Goal: Task Accomplishment & Management: Manage account settings

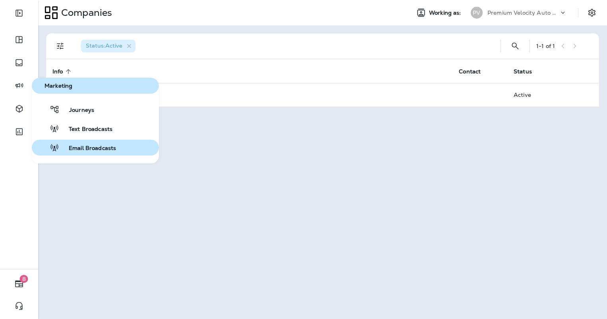
click at [79, 143] on button "Email Broadcasts" at bounding box center [95, 148] width 127 height 16
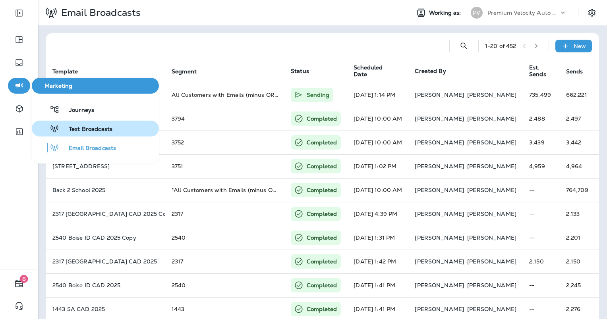
click at [70, 130] on span "Text Broadcasts" at bounding box center [85, 130] width 53 height 8
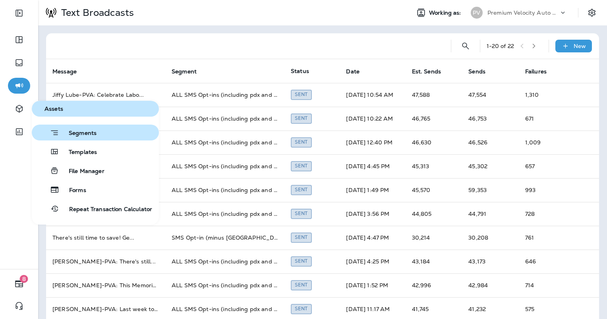
click at [93, 134] on span "Segments" at bounding box center [77, 134] width 37 height 8
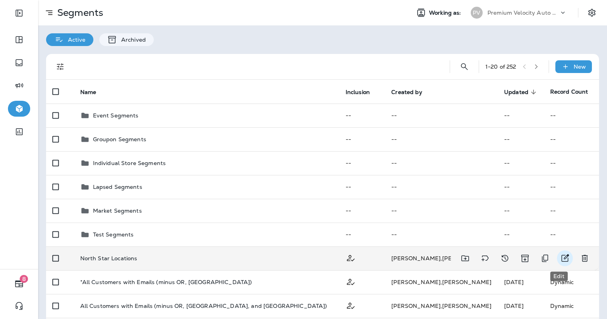
click at [557, 257] on button "Edit" at bounding box center [565, 259] width 16 height 16
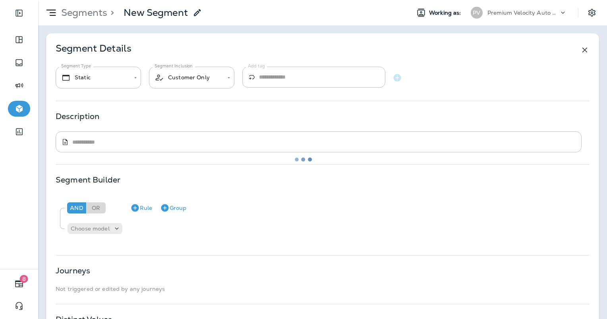
type input "*******"
type textarea "**********"
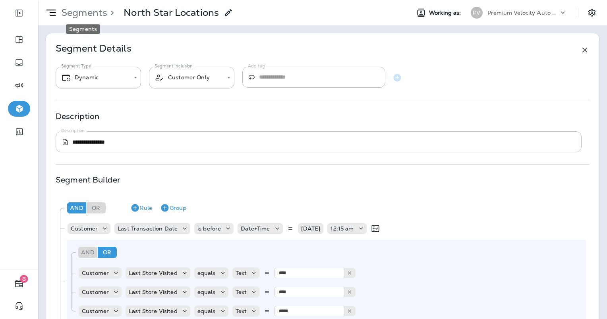
click at [76, 13] on p "Segments" at bounding box center [82, 13] width 49 height 12
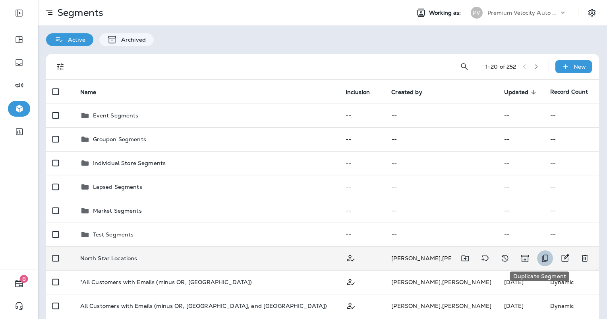
click at [542, 261] on icon "Duplicate Segment" at bounding box center [545, 259] width 10 height 10
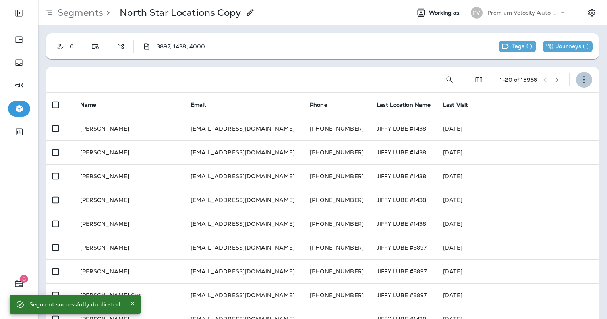
click at [583, 77] on button "button" at bounding box center [584, 80] width 16 height 16
click at [523, 100] on p "Edit Segment" at bounding box center [525, 100] width 41 height 6
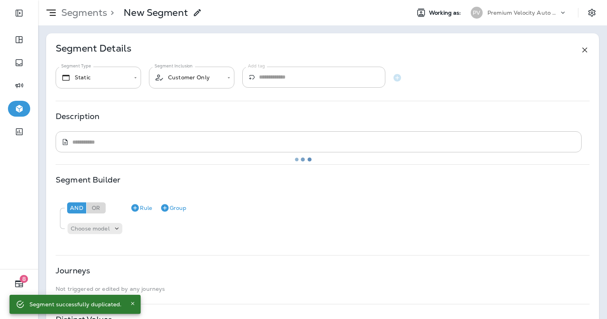
type input "*******"
type textarea "**********"
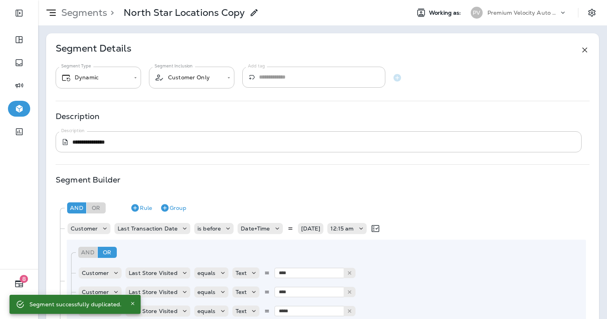
click at [251, 11] on icon at bounding box center [254, 13] width 10 height 10
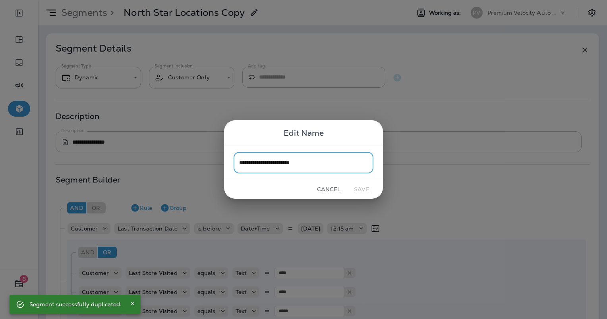
click at [298, 158] on input "**********" at bounding box center [304, 163] width 140 height 21
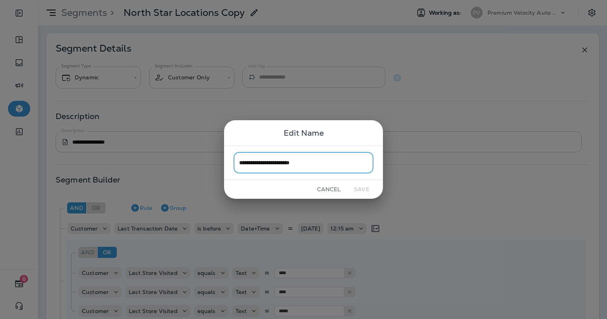
click at [302, 161] on input "**********" at bounding box center [304, 163] width 140 height 21
type input "**********"
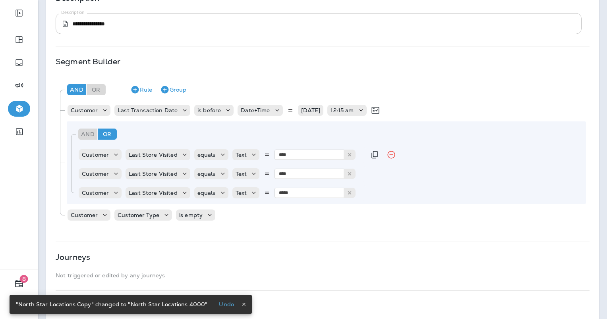
scroll to position [119, 0]
click at [387, 152] on icon "Remove Rule" at bounding box center [391, 154] width 10 height 10
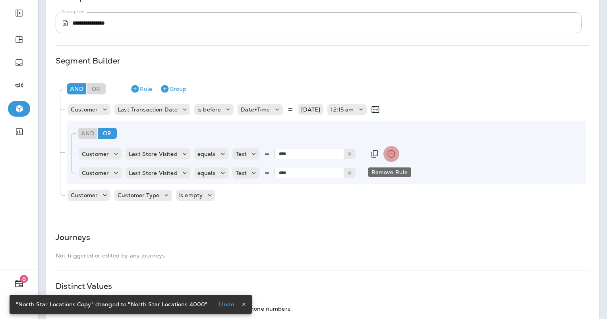
click at [387, 152] on icon "Remove Rule" at bounding box center [391, 154] width 10 height 10
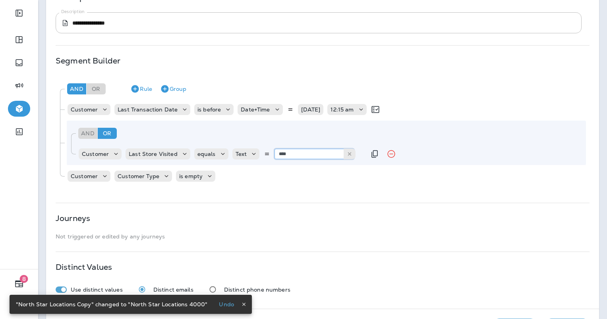
click at [283, 154] on input "****" at bounding box center [313, 154] width 79 height 10
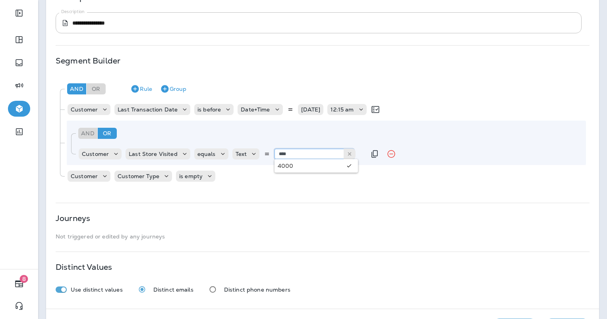
type input "****"
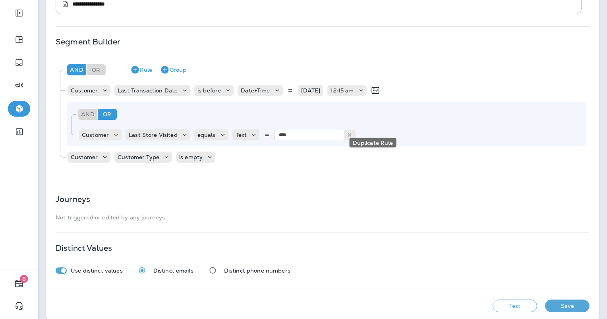
scroll to position [149, 0]
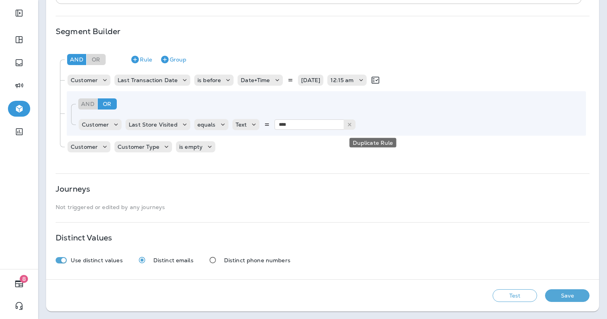
click at [507, 297] on button "Test" at bounding box center [514, 296] width 44 height 13
click at [450, 299] on button "Get Total" at bounding box center [458, 296] width 52 height 13
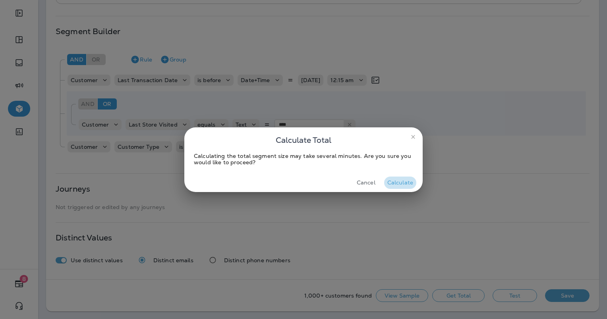
click at [404, 178] on button "Calculate" at bounding box center [400, 183] width 32 height 12
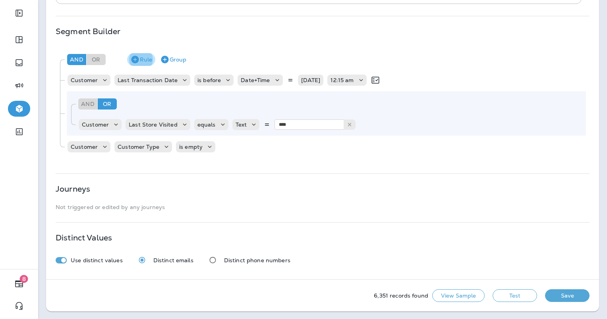
click at [147, 58] on button "Rule" at bounding box center [141, 59] width 28 height 13
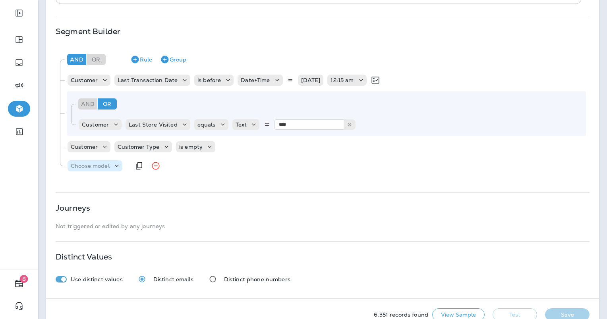
click at [110, 168] on div "Choose model" at bounding box center [90, 166] width 45 height 6
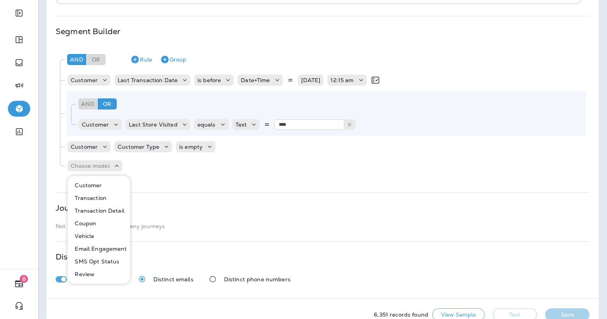
click at [102, 183] on button "Customer" at bounding box center [99, 185] width 62 height 13
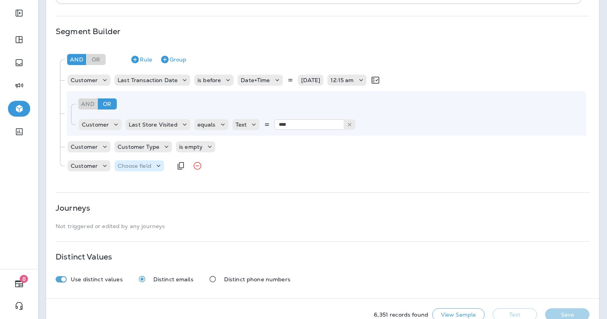
click at [140, 167] on p "Choose field" at bounding box center [135, 166] width 34 height 6
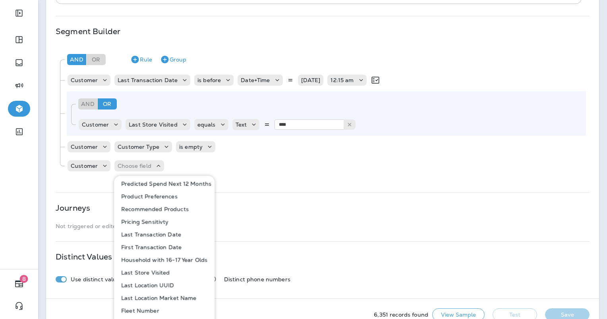
scroll to position [456, 0]
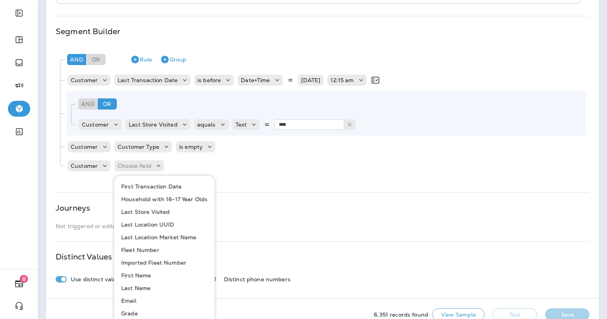
click at [151, 211] on p "Last Store Visited" at bounding box center [144, 212] width 52 height 6
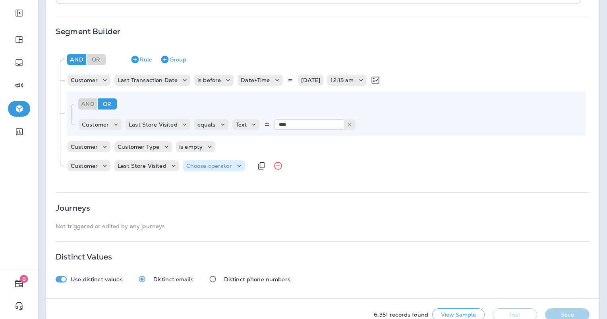
click at [197, 164] on p "Choose operator" at bounding box center [209, 166] width 46 height 6
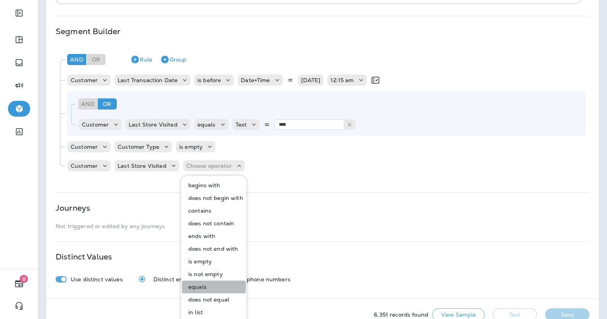
click at [195, 286] on p "equals" at bounding box center [195, 287] width 21 height 6
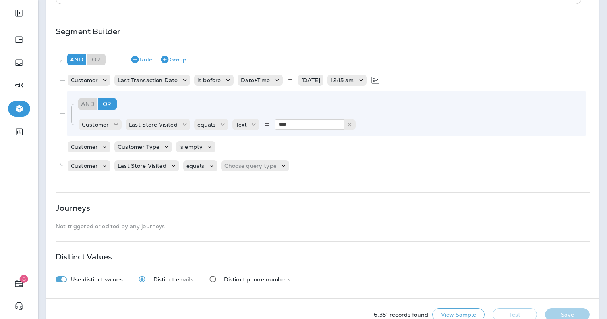
click at [250, 156] on div "And Or Rule Group Customer Last Transaction Date is before Date+Time 09/01/24 1…" at bounding box center [322, 112] width 533 height 130
click at [249, 158] on div "Customer Last Store Visited equals Choose query type" at bounding box center [182, 166] width 230 height 16
drag, startPoint x: 248, startPoint y: 159, endPoint x: 245, endPoint y: 164, distance: 6.6
click at [245, 164] on p "Choose query type" at bounding box center [250, 166] width 52 height 6
click at [230, 182] on p "Text" at bounding box center [230, 185] width 15 height 6
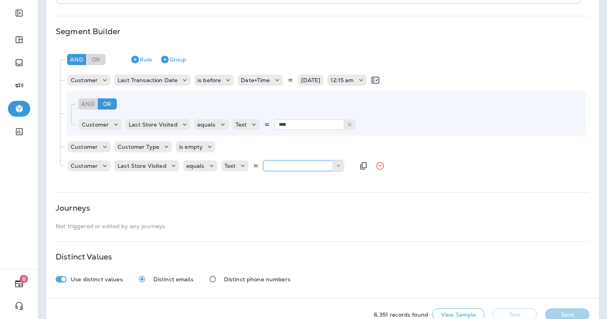
click at [263, 161] on input "text" at bounding box center [302, 166] width 79 height 10
type input "****"
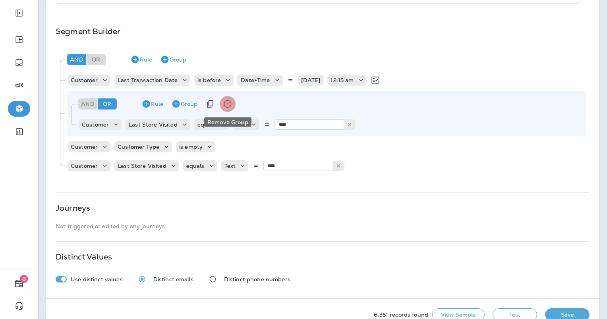
click at [226, 106] on icon "Remove Group" at bounding box center [228, 104] width 10 height 10
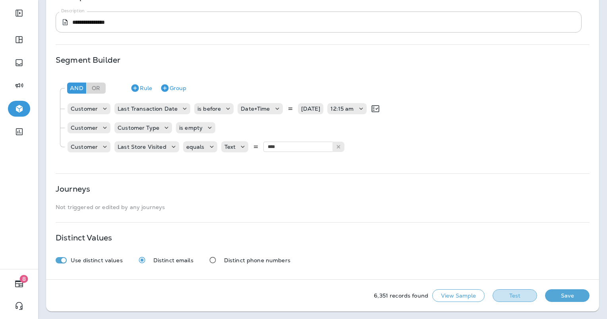
click at [502, 292] on button "Test" at bounding box center [514, 296] width 44 height 13
click at [454, 294] on button "Get Total" at bounding box center [458, 296] width 52 height 13
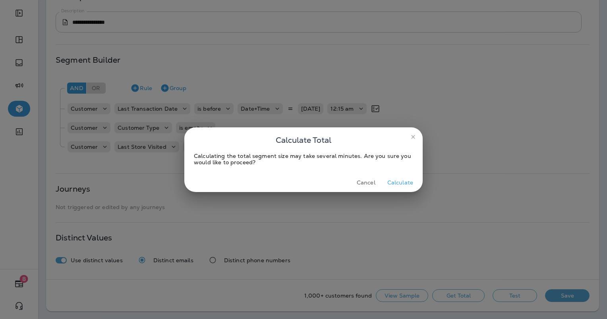
click at [398, 185] on button "Calculate" at bounding box center [400, 183] width 32 height 12
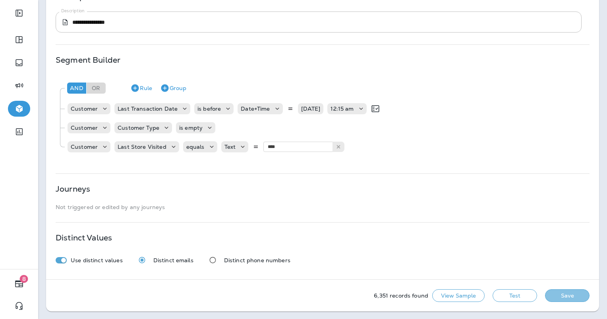
click at [566, 297] on button "Save" at bounding box center [567, 296] width 44 height 13
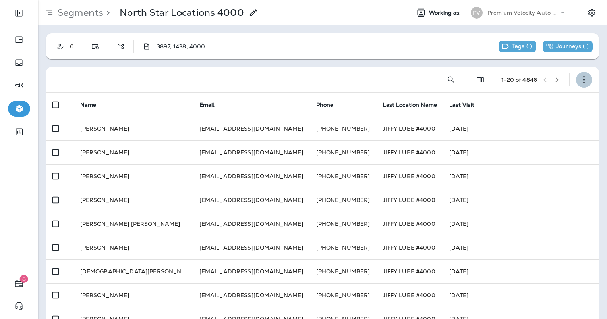
click at [583, 78] on button "button" at bounding box center [584, 80] width 16 height 16
click at [526, 135] on p "Export Customers" at bounding box center [531, 138] width 53 height 6
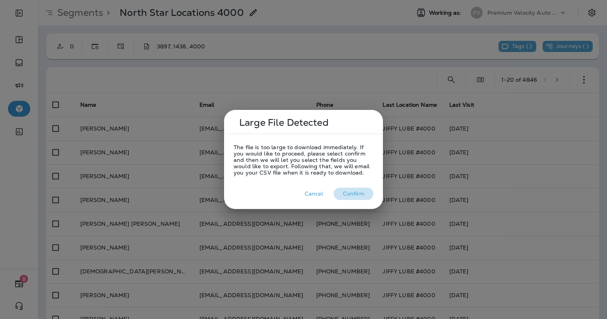
click at [358, 192] on button "Confirm" at bounding box center [354, 194] width 40 height 12
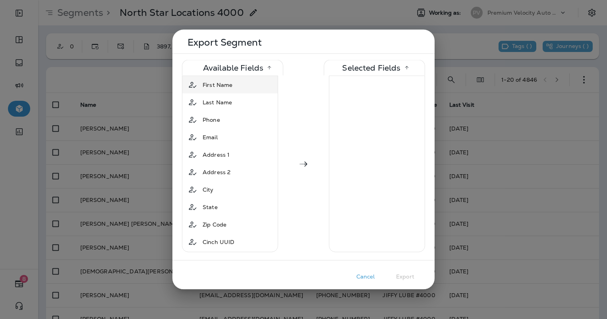
click at [212, 87] on span "First Name" at bounding box center [218, 85] width 30 height 8
click at [212, 87] on span "Last Name" at bounding box center [217, 85] width 29 height 8
click at [212, 87] on span "Phone" at bounding box center [211, 85] width 17 height 8
click at [212, 87] on span "Email" at bounding box center [210, 85] width 15 height 8
click at [212, 87] on span "Address 1" at bounding box center [216, 85] width 27 height 8
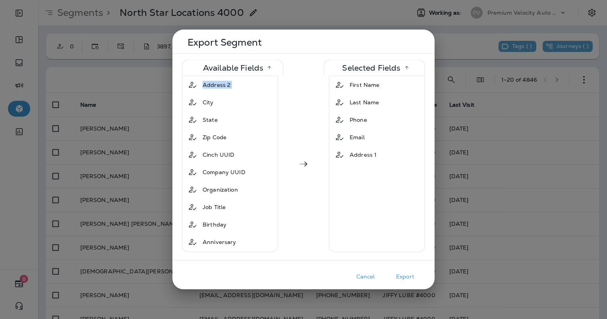
click at [212, 87] on span "Address 2" at bounding box center [217, 85] width 28 height 8
click at [212, 87] on span "City" at bounding box center [208, 85] width 11 height 8
click at [212, 87] on span "State" at bounding box center [210, 85] width 15 height 8
click at [212, 87] on span "Zip Code" at bounding box center [215, 85] width 24 height 8
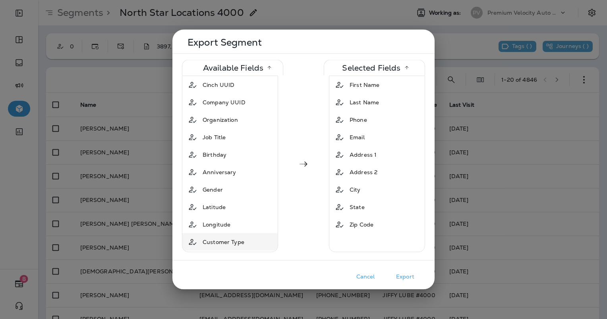
click at [216, 243] on span "Customer Type" at bounding box center [224, 242] width 42 height 8
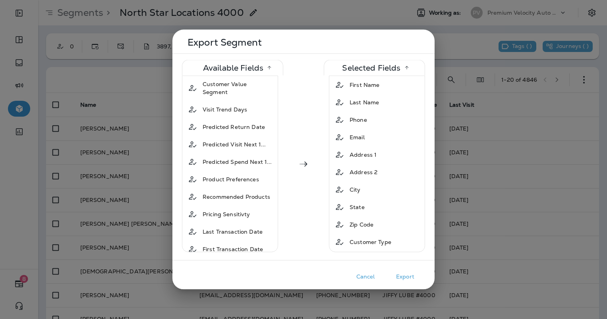
scroll to position [318, 0]
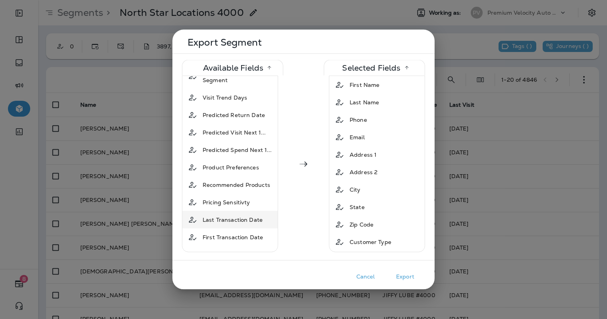
click at [223, 216] on span "Last Transaction Date" at bounding box center [233, 220] width 60 height 8
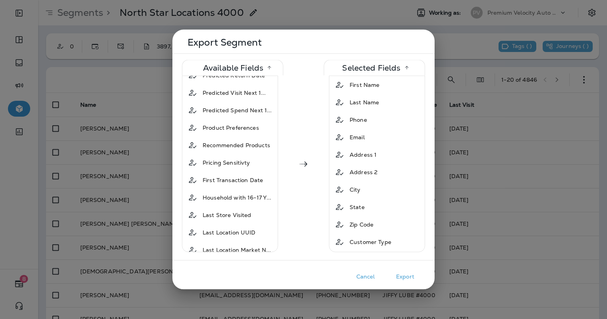
click at [223, 208] on div "Last Store Visited" at bounding box center [226, 215] width 55 height 14
click at [223, 229] on span "Last Location Market N..." at bounding box center [237, 233] width 69 height 8
click at [411, 273] on button "Export" at bounding box center [405, 277] width 40 height 12
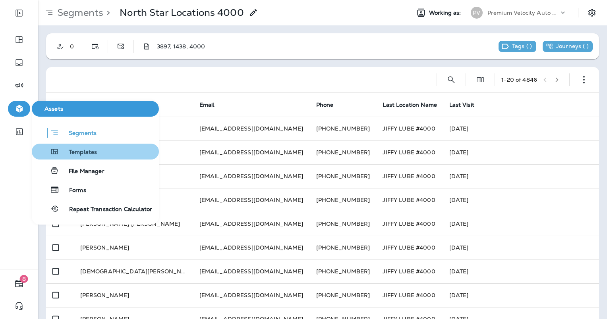
click at [100, 154] on button "Templates" at bounding box center [95, 152] width 127 height 16
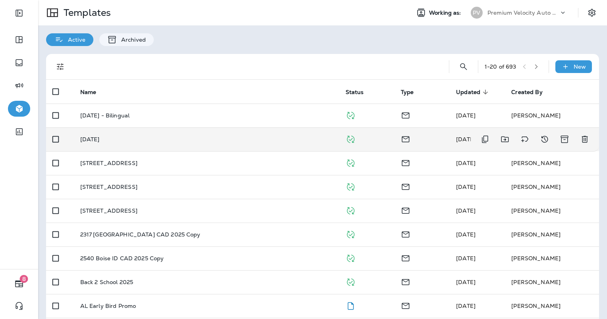
click at [308, 140] on div "[DATE]" at bounding box center [206, 139] width 253 height 6
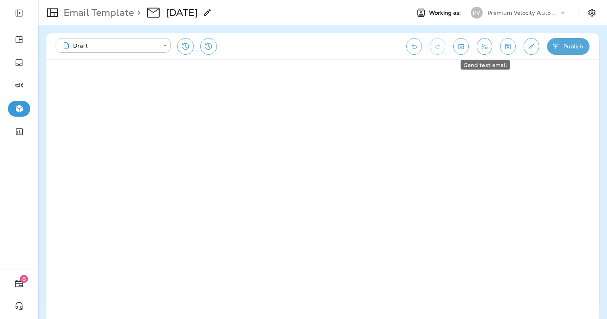
click at [486, 44] on icon "Send test email" at bounding box center [484, 46] width 8 height 8
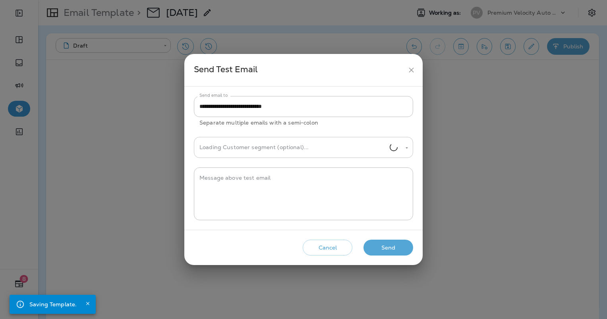
click at [289, 149] on input "Loading Customer segment (optional)..." at bounding box center [293, 148] width 192 height 14
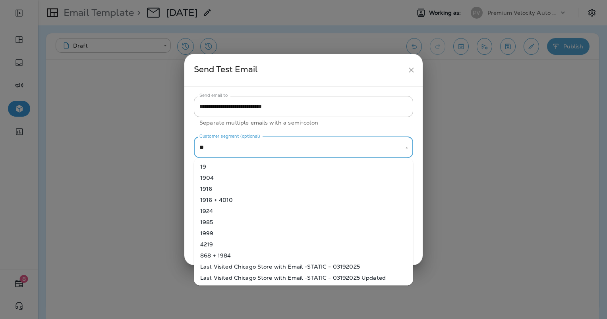
click at [267, 209] on li "1924" at bounding box center [303, 211] width 219 height 11
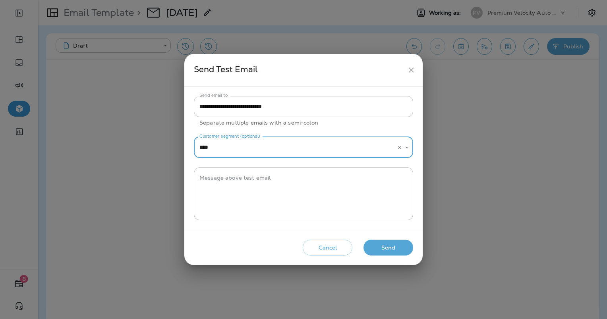
type input "****"
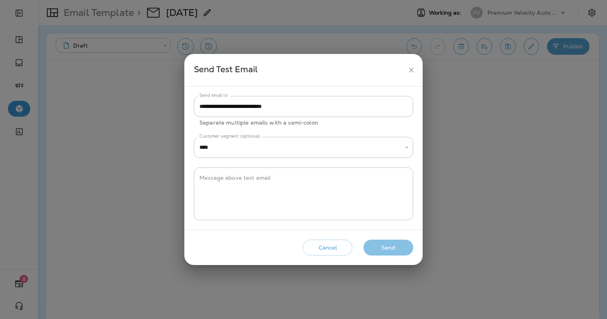
click at [396, 246] on button "Send" at bounding box center [388, 248] width 50 height 16
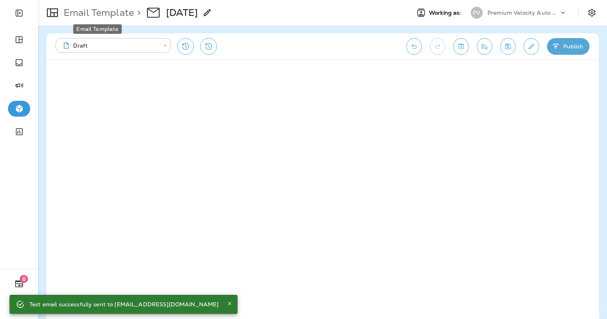
click at [108, 17] on p "Email Template" at bounding box center [96, 13] width 73 height 12
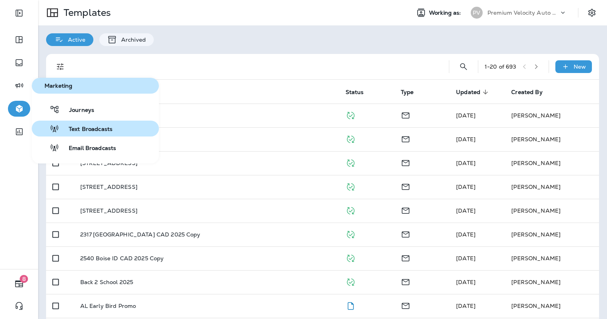
click at [69, 133] on button "Text Broadcasts" at bounding box center [95, 129] width 127 height 16
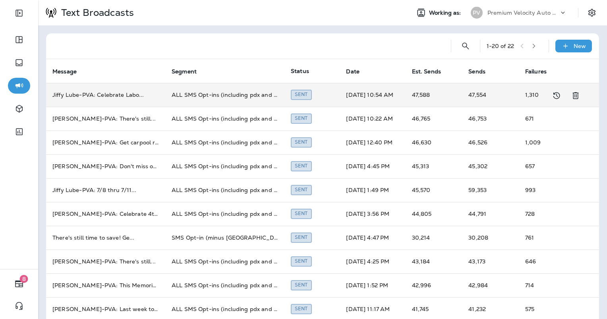
click at [308, 89] on td "Sent" at bounding box center [311, 95] width 55 height 24
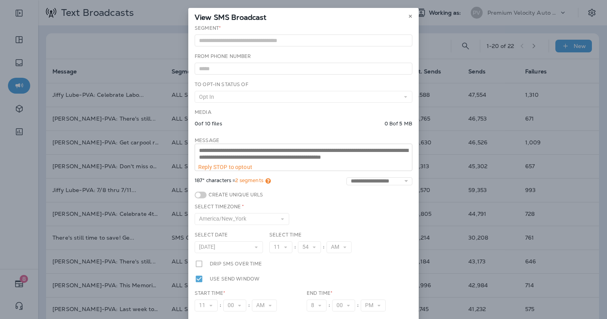
scroll to position [6, 0]
click at [242, 167] on div "**********" at bounding box center [304, 157] width 218 height 27
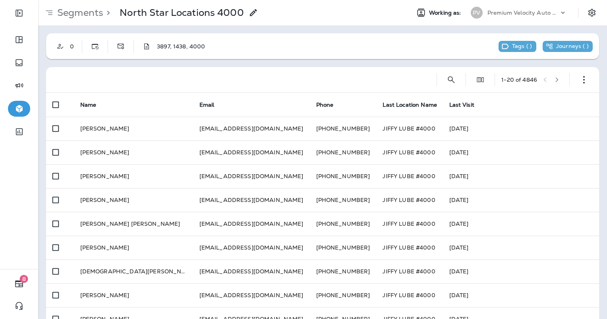
click at [77, 12] on p "Segments" at bounding box center [78, 13] width 49 height 12
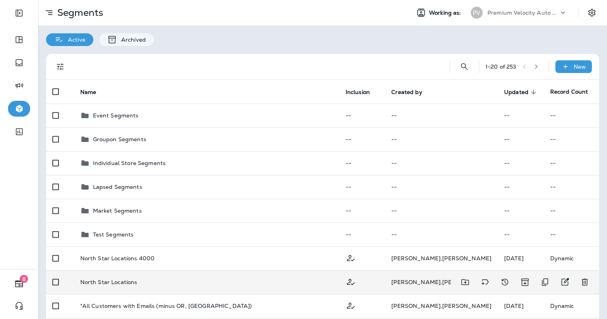
click at [282, 280] on div "North Star Locations" at bounding box center [206, 282] width 253 height 6
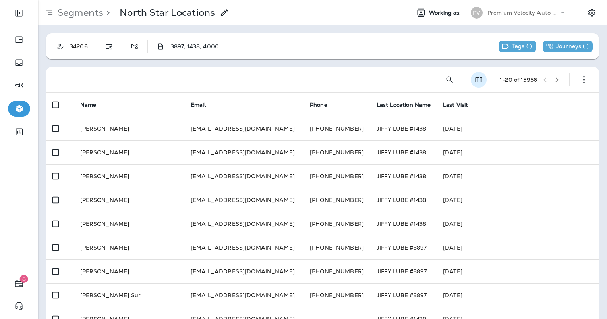
click at [474, 80] on button "Edit Fields" at bounding box center [479, 80] width 16 height 16
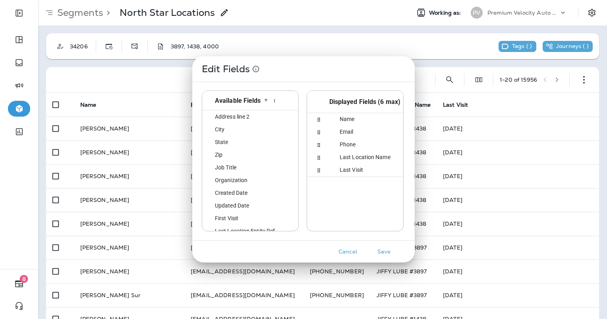
scroll to position [26, 0]
click at [250, 214] on div "Last Location Entity Ref" at bounding box center [255, 219] width 101 height 12
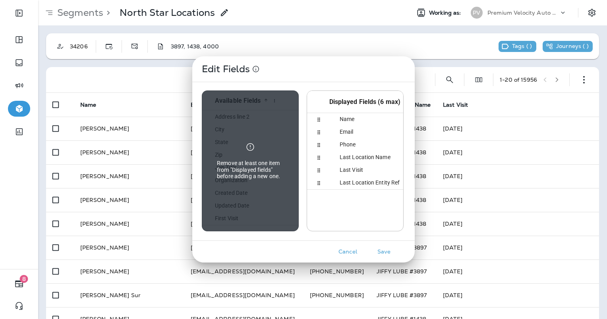
scroll to position [15, 0]
click at [363, 168] on div "Last Visit" at bounding box center [386, 170] width 112 height 12
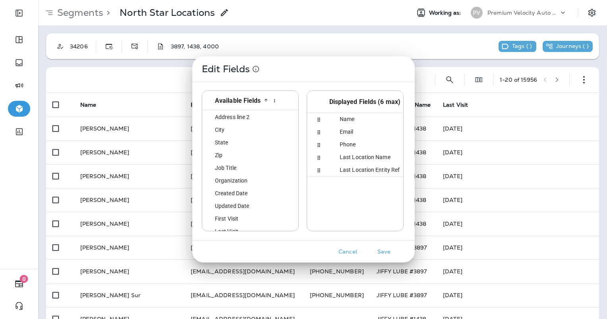
click at [381, 249] on button "Save" at bounding box center [384, 252] width 30 height 12
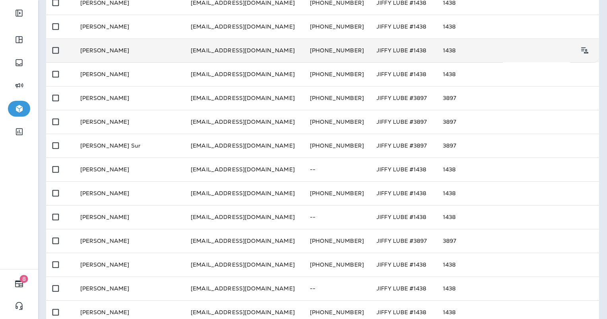
scroll to position [0, 0]
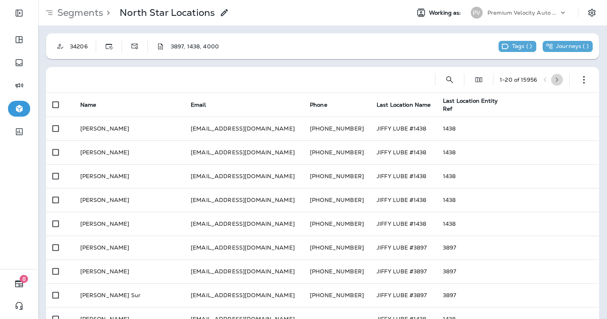
click at [554, 80] on icon "button" at bounding box center [557, 80] width 6 height 6
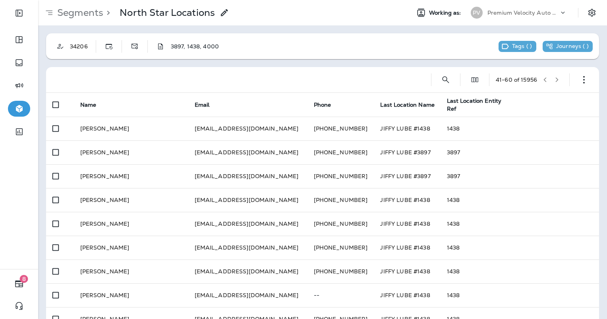
click at [554, 81] on icon "button" at bounding box center [557, 80] width 6 height 6
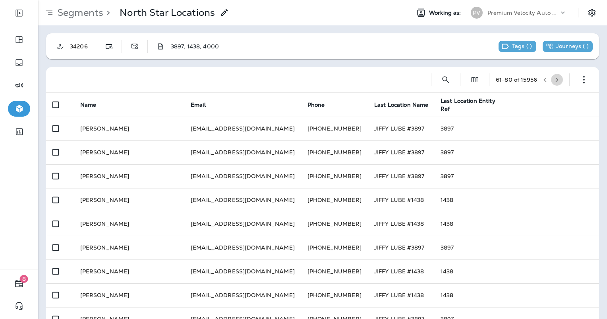
click at [554, 82] on icon "button" at bounding box center [557, 80] width 6 height 6
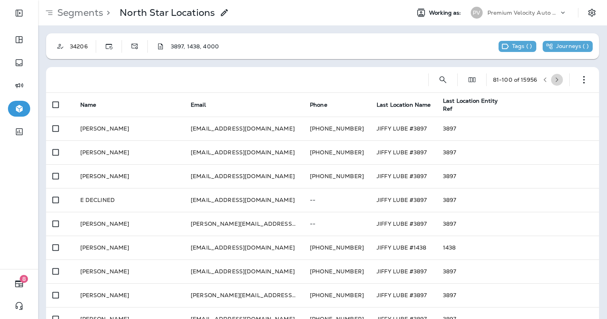
click at [551, 83] on button "button" at bounding box center [557, 80] width 12 height 12
click at [554, 78] on button "button" at bounding box center [557, 80] width 12 height 12
click at [554, 79] on icon "button" at bounding box center [557, 80] width 6 height 6
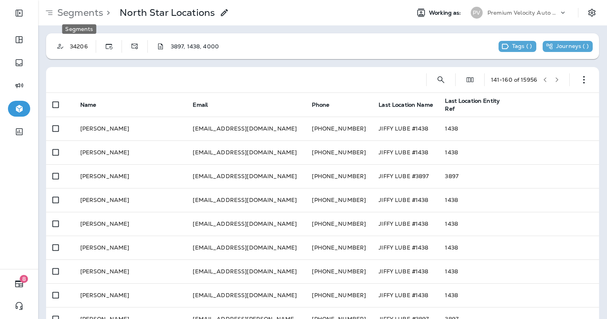
click at [67, 13] on p "Segments" at bounding box center [78, 13] width 49 height 12
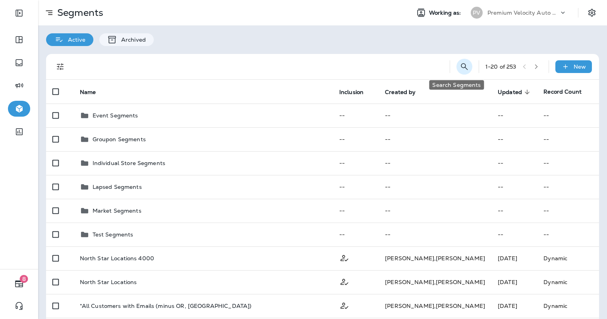
click at [460, 67] on icon "Search Segments" at bounding box center [465, 67] width 10 height 10
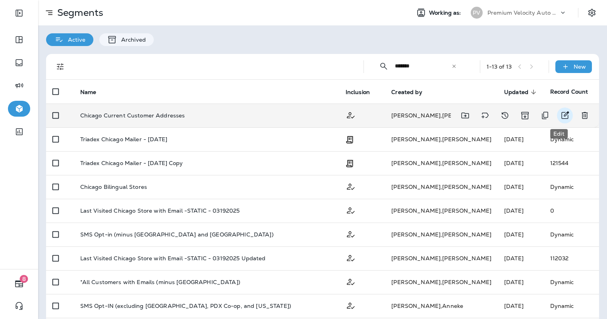
type input "*******"
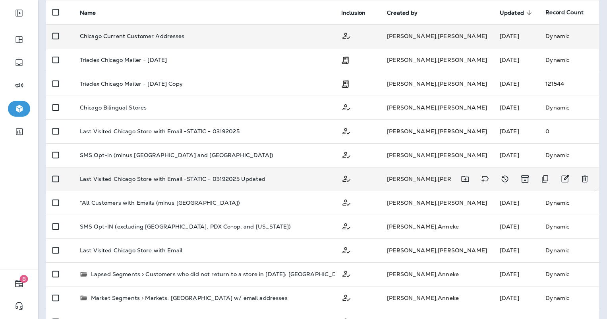
scroll to position [102, 0]
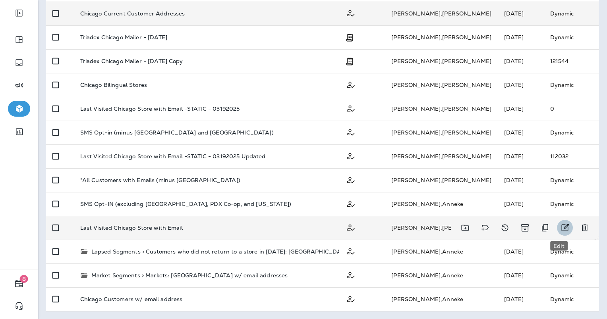
click at [560, 229] on icon "Edit" at bounding box center [565, 228] width 10 height 10
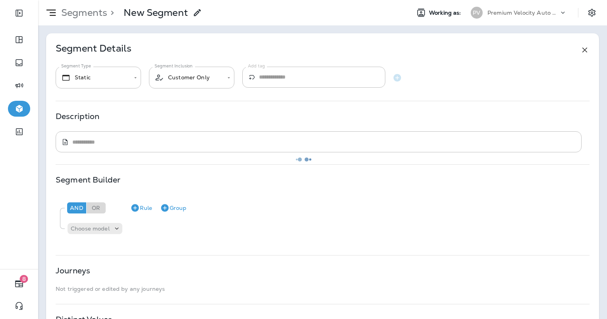
type input "*******"
type textarea "**********"
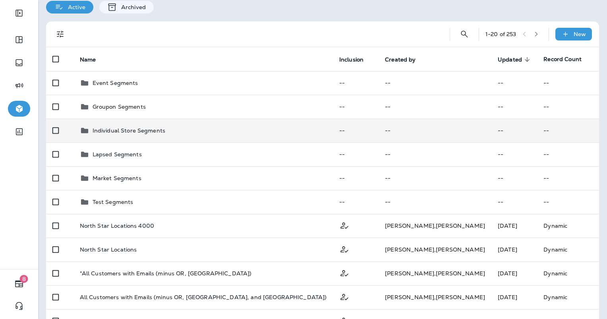
scroll to position [79, 0]
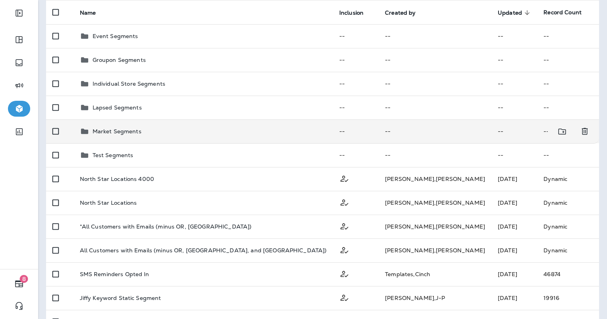
click at [249, 134] on div "Market Segments" at bounding box center [203, 132] width 247 height 10
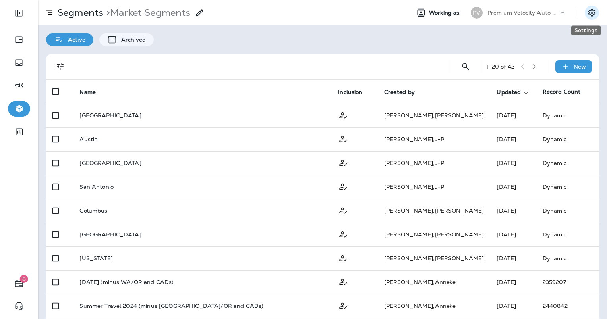
click at [588, 16] on icon "Settings" at bounding box center [591, 13] width 7 height 8
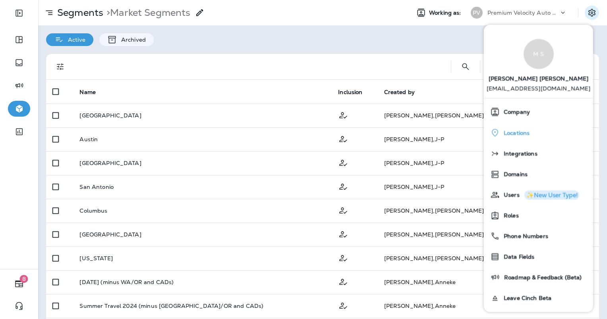
click at [521, 133] on span "Locations" at bounding box center [515, 133] width 30 height 7
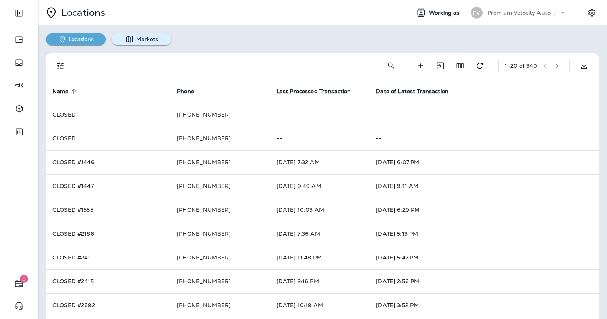
click at [143, 41] on button "Markets" at bounding box center [142, 39] width 60 height 12
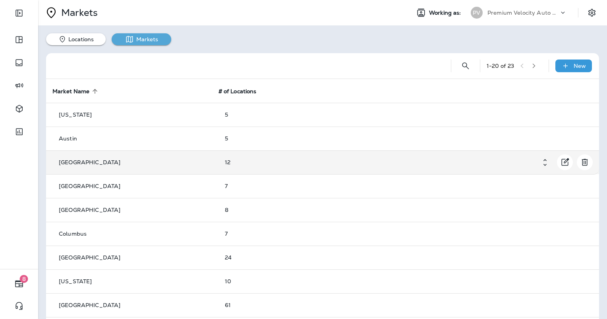
click at [136, 157] on td "[GEOGRAPHIC_DATA]" at bounding box center [129, 163] width 166 height 24
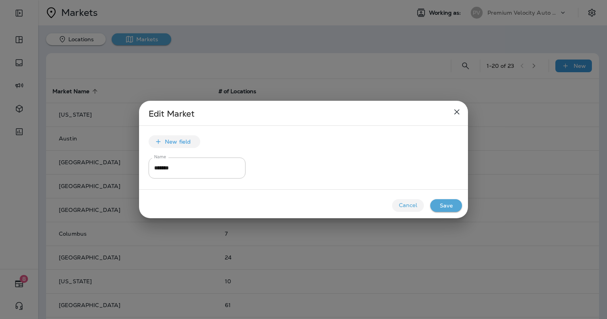
click at [411, 207] on button "Cancel" at bounding box center [408, 205] width 32 height 13
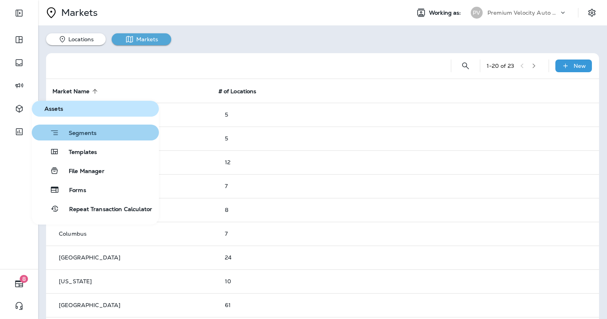
click at [91, 128] on div "Segments" at bounding box center [66, 133] width 62 height 10
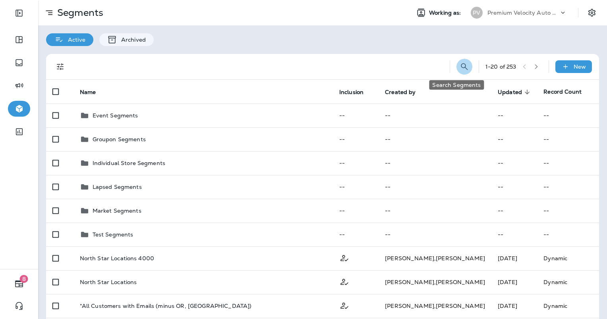
click at [460, 64] on icon "Search Segments" at bounding box center [465, 67] width 10 height 10
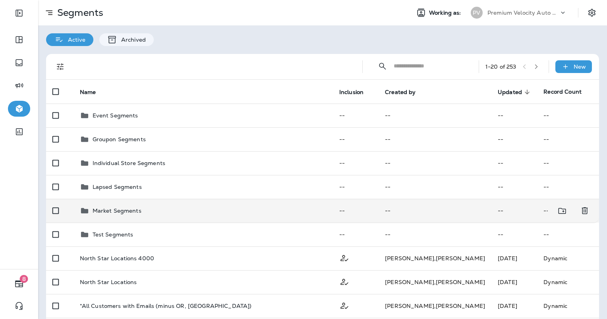
click at [302, 218] on td "Market Segments" at bounding box center [202, 211] width 259 height 24
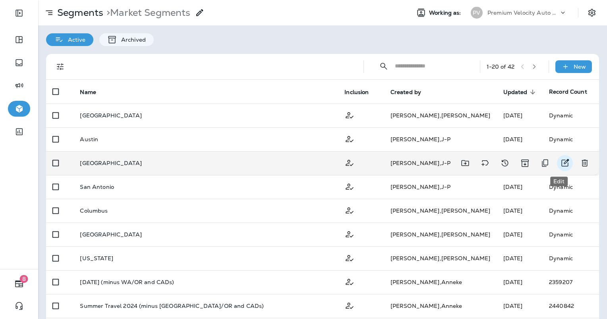
click at [564, 162] on button "Edit" at bounding box center [565, 163] width 16 height 16
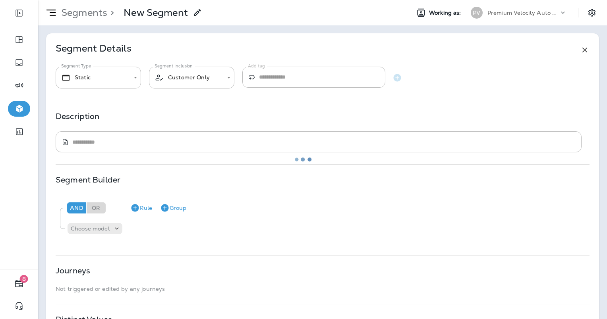
type input "*******"
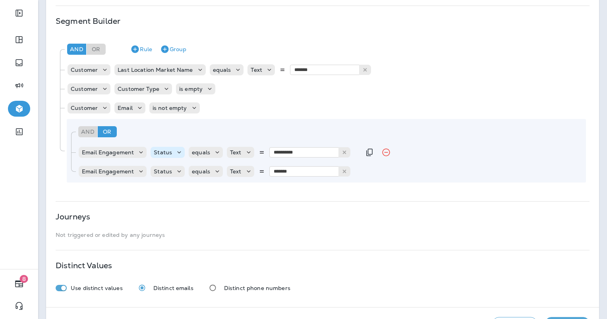
scroll to position [187, 0]
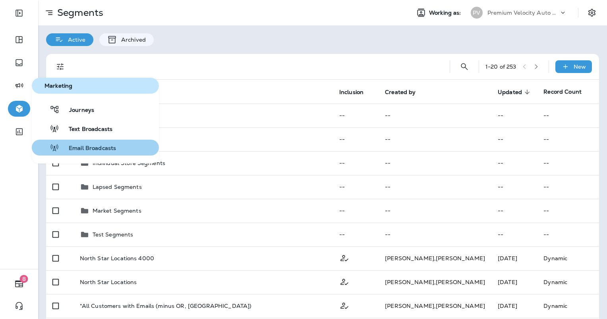
click at [102, 152] on span "Email Broadcasts" at bounding box center [87, 149] width 57 height 8
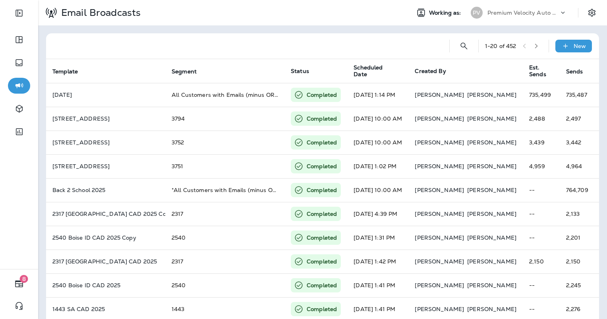
click at [533, 46] on icon "button" at bounding box center [536, 46] width 6 height 6
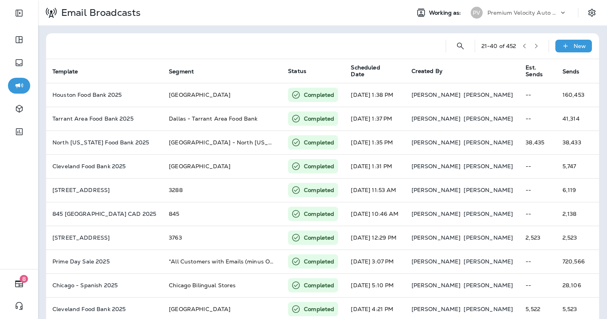
click at [535, 47] on icon "button" at bounding box center [536, 46] width 3 height 5
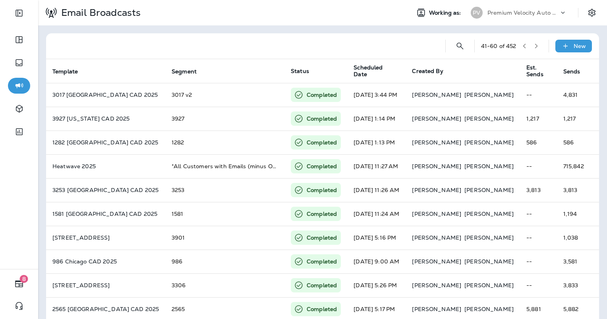
click at [531, 42] on button "button" at bounding box center [536, 46] width 12 height 12
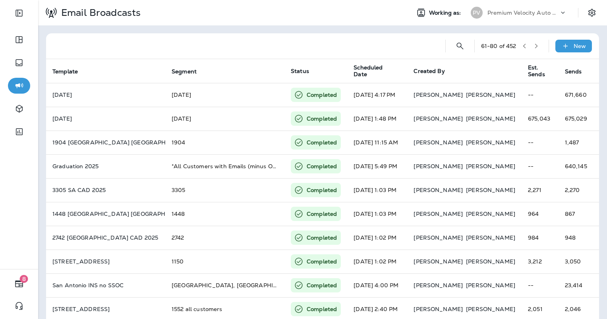
click at [530, 43] on button "button" at bounding box center [536, 46] width 12 height 12
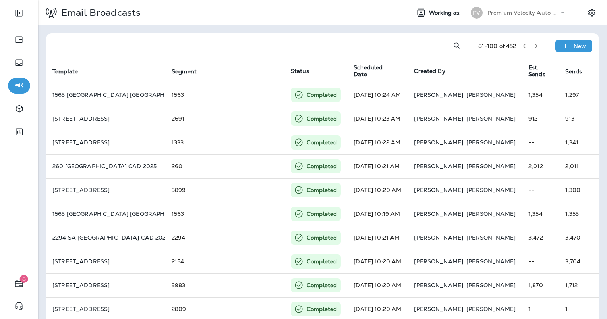
click at [530, 43] on button "button" at bounding box center [536, 46] width 12 height 12
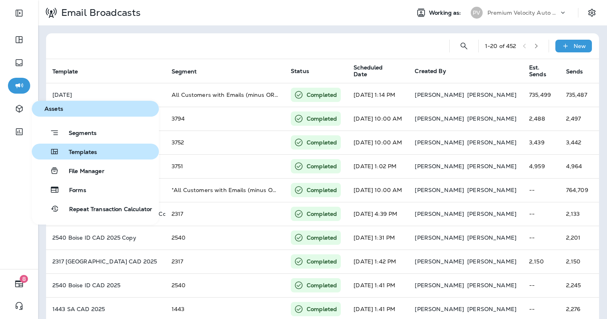
click at [81, 153] on span "Templates" at bounding box center [78, 153] width 38 height 8
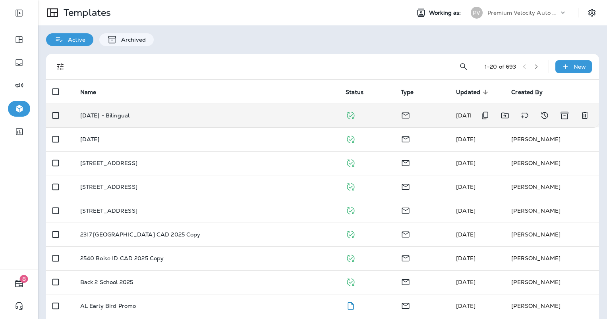
click at [263, 112] on div "[DATE] - Bilingual" at bounding box center [206, 115] width 253 height 6
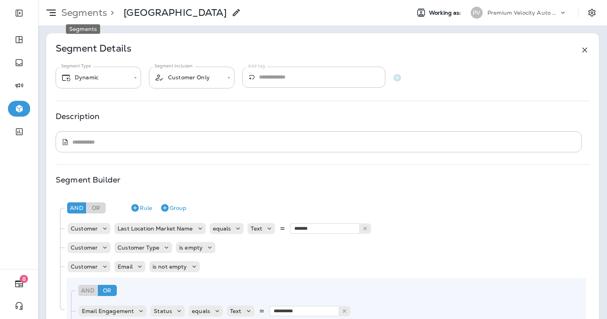
click at [74, 15] on p "Segments" at bounding box center [82, 13] width 49 height 12
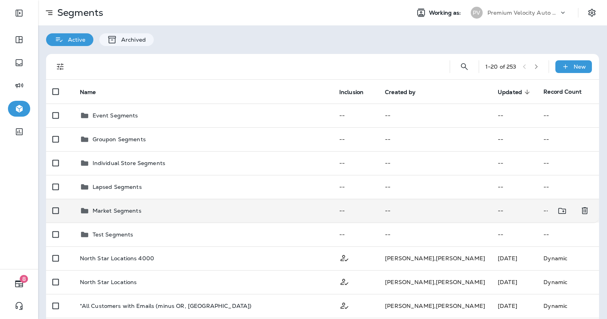
click at [142, 211] on div "Market Segments" at bounding box center [203, 211] width 247 height 10
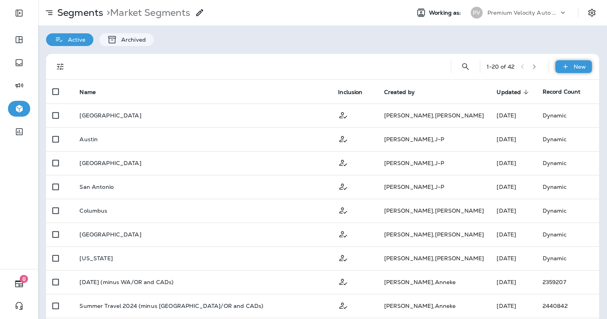
click at [564, 68] on div "New" at bounding box center [573, 66] width 37 height 13
click at [548, 86] on p "New Segment" at bounding box center [544, 86] width 42 height 6
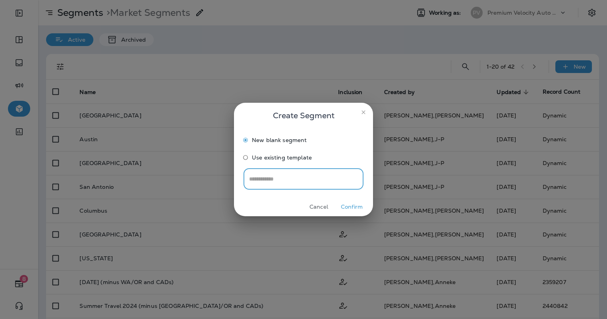
click at [284, 176] on input "text" at bounding box center [303, 179] width 120 height 21
type input "*******"
click at [345, 205] on button "Confirm" at bounding box center [352, 207] width 30 height 12
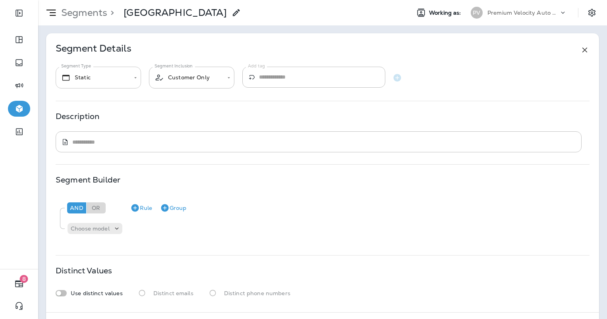
click at [112, 0] on body "**********" at bounding box center [303, 0] width 607 height 0
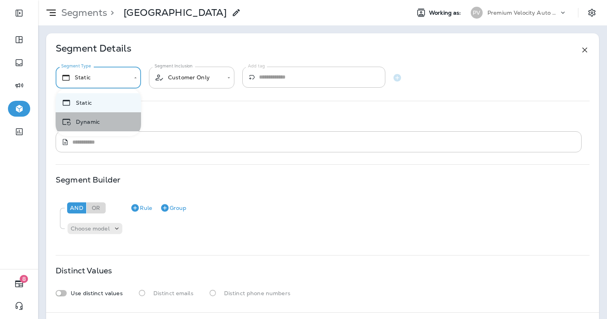
click at [85, 122] on li "Dynamic" at bounding box center [98, 121] width 85 height 19
type input "*******"
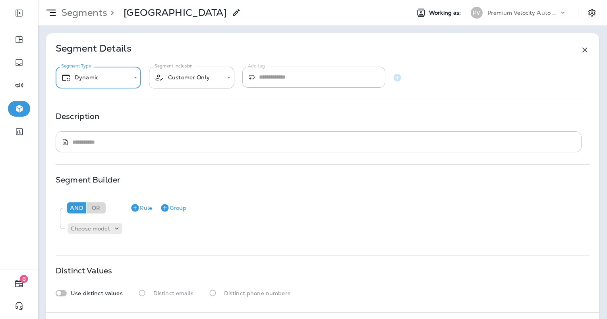
scroll to position [33, 0]
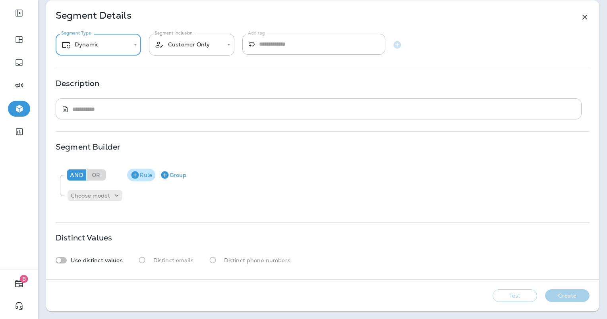
click at [140, 176] on button "Rule" at bounding box center [141, 175] width 28 height 13
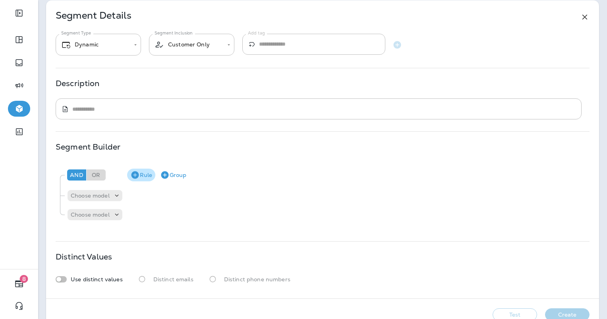
click at [139, 177] on icon "button" at bounding box center [135, 175] width 10 height 10
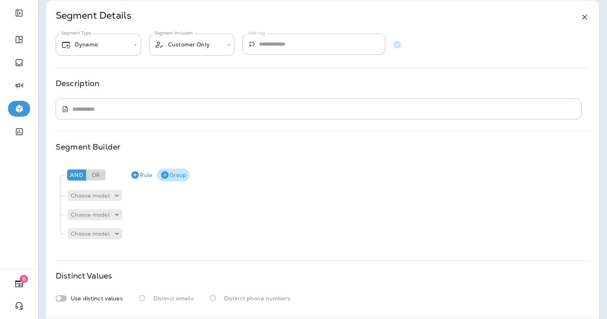
click at [177, 174] on button "Group" at bounding box center [173, 175] width 33 height 13
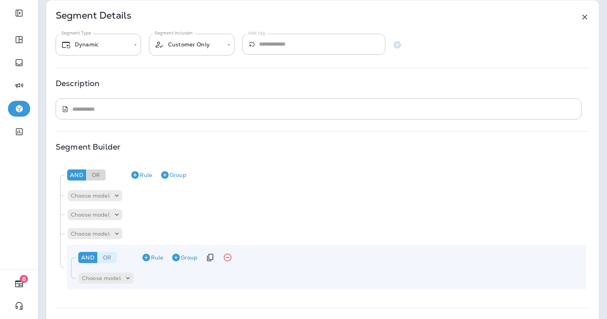
click at [106, 256] on div "Or" at bounding box center [107, 257] width 19 height 11
click at [114, 197] on icon at bounding box center [117, 196] width 8 height 8
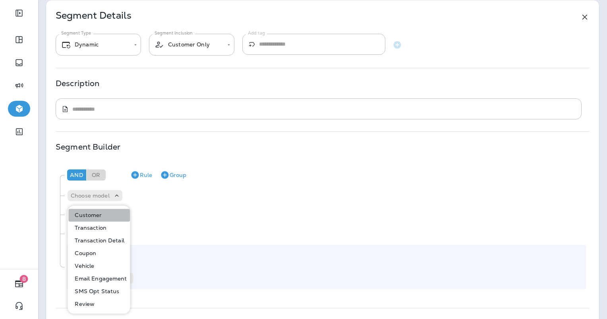
click at [85, 211] on button "Customer" at bounding box center [99, 215] width 62 height 13
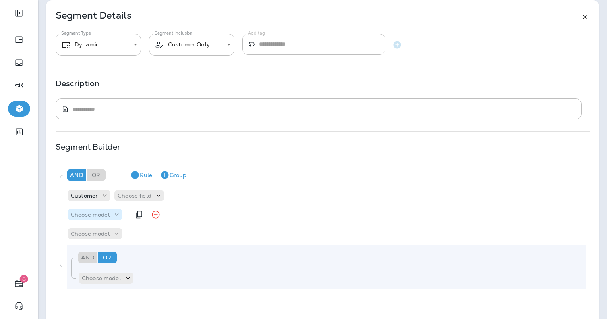
click at [86, 216] on p "Choose model" at bounding box center [90, 215] width 39 height 6
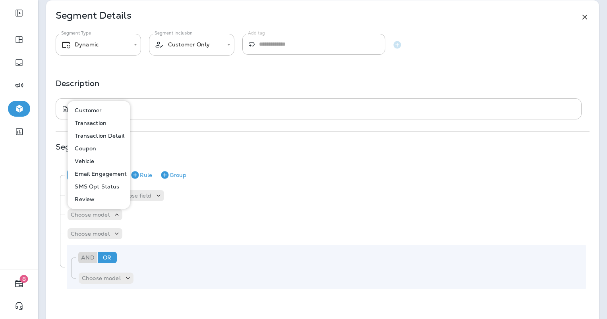
click at [93, 109] on p "Customer" at bounding box center [86, 110] width 30 height 6
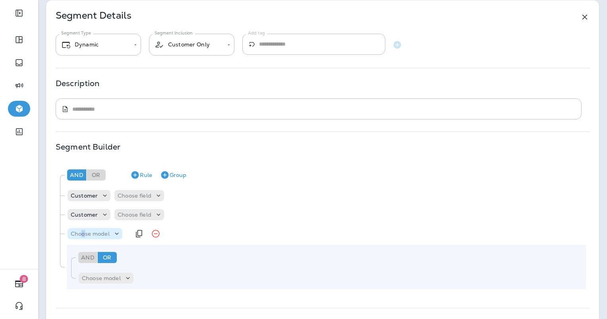
click at [84, 232] on p "Choose model" at bounding box center [90, 234] width 39 height 6
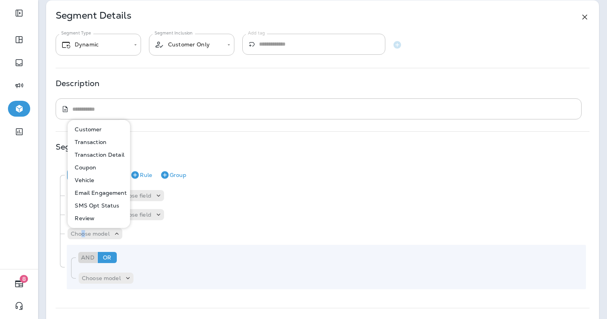
drag, startPoint x: 84, startPoint y: 232, endPoint x: 97, endPoint y: 130, distance: 102.8
click at [97, 130] on p "Customer" at bounding box center [86, 129] width 30 height 6
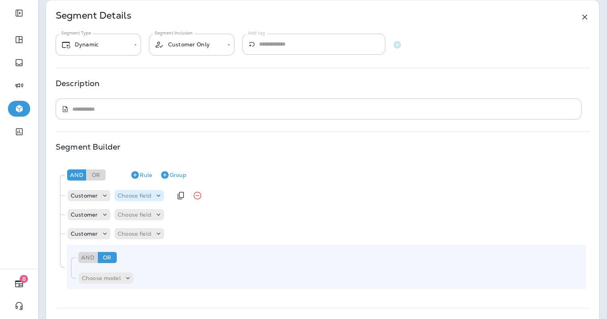
click at [154, 195] on div "Choose field" at bounding box center [134, 196] width 40 height 6
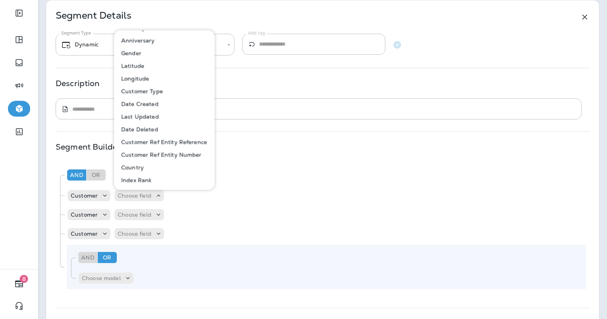
scroll to position [357, 0]
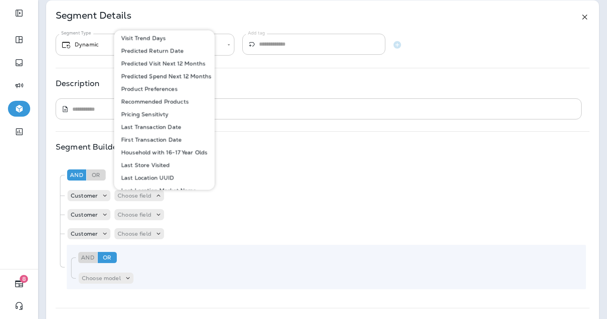
click at [149, 168] on p "Last Store Visited" at bounding box center [144, 165] width 52 height 6
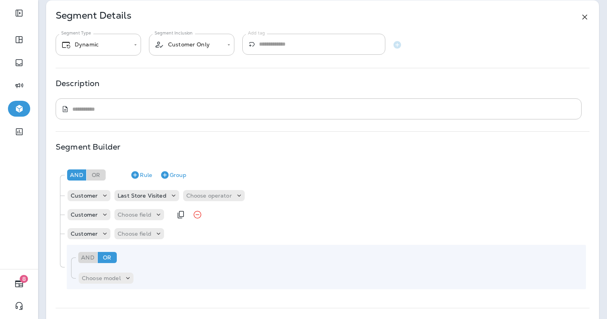
click at [147, 208] on div "Customer Choose field" at bounding box center [119, 215] width 105 height 16
click at [145, 216] on p "Choose field" at bounding box center [135, 215] width 34 height 6
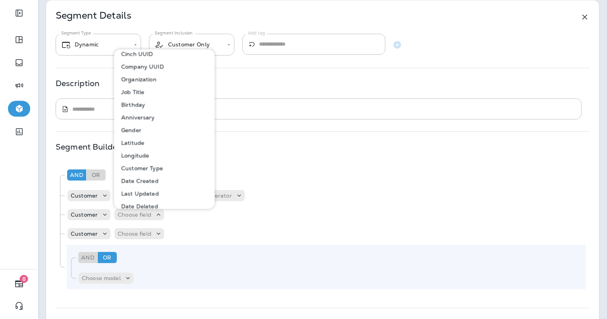
scroll to position [159, 0]
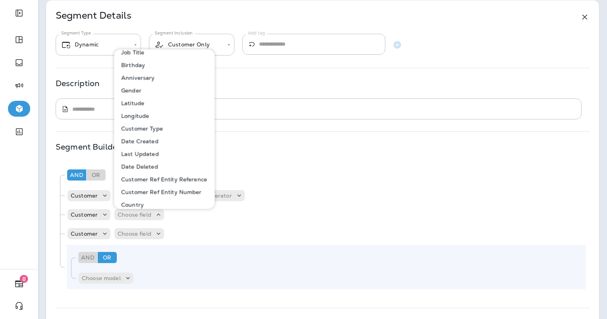
click at [151, 131] on p "Customer Type" at bounding box center [140, 129] width 45 height 6
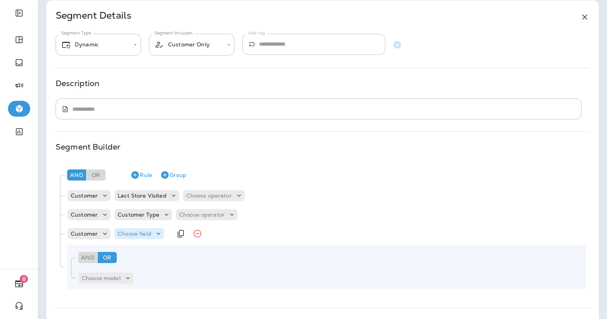
click at [141, 232] on p "Choose field" at bounding box center [135, 234] width 34 height 6
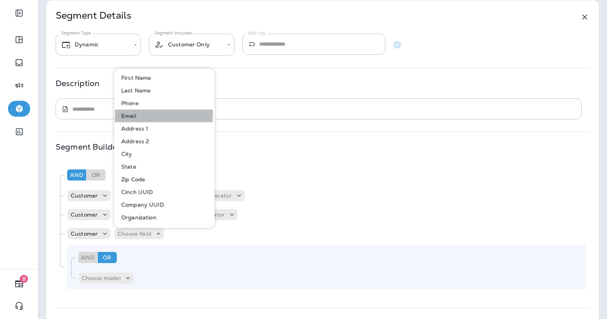
click at [137, 114] on button "Email" at bounding box center [165, 116] width 100 height 13
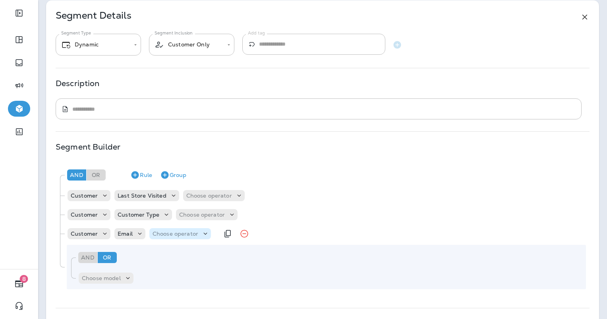
click at [185, 235] on p "Choose operator" at bounding box center [176, 234] width 46 height 6
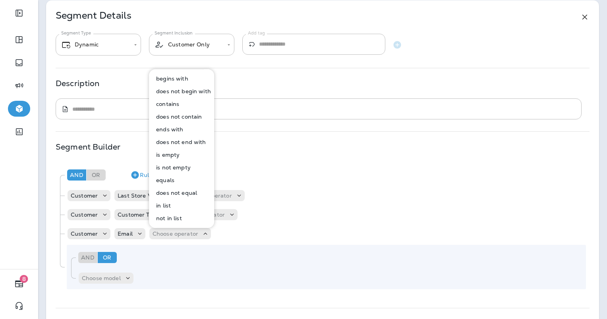
click at [175, 165] on p "is not empty" at bounding box center [172, 167] width 38 height 6
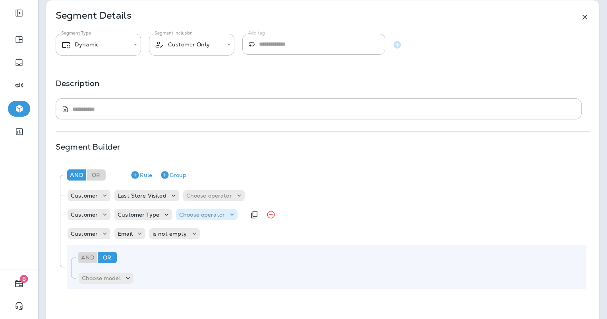
click at [206, 216] on p "Choose operator" at bounding box center [202, 215] width 46 height 6
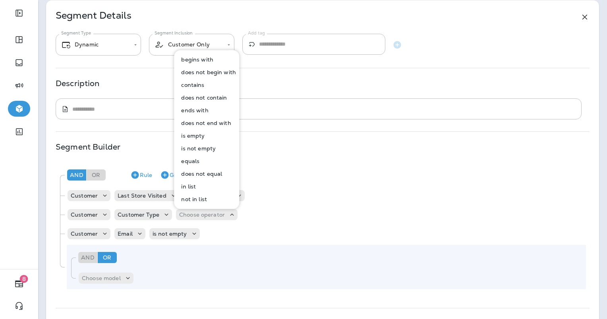
click at [186, 138] on p "is empty" at bounding box center [191, 136] width 27 height 6
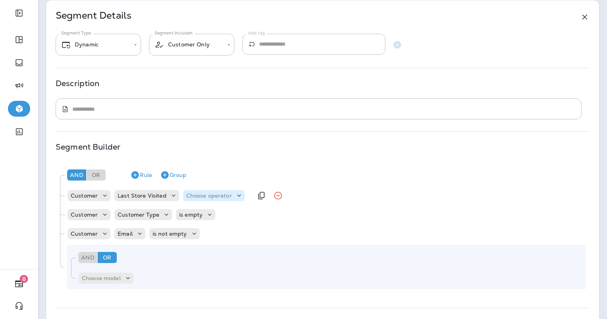
click at [205, 195] on p "Choose operator" at bounding box center [209, 196] width 46 height 6
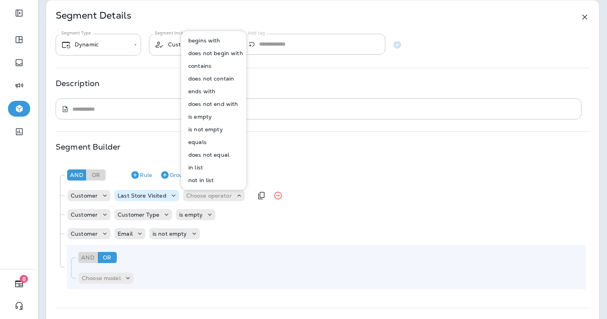
click at [175, 197] on icon at bounding box center [174, 196] width 8 height 8
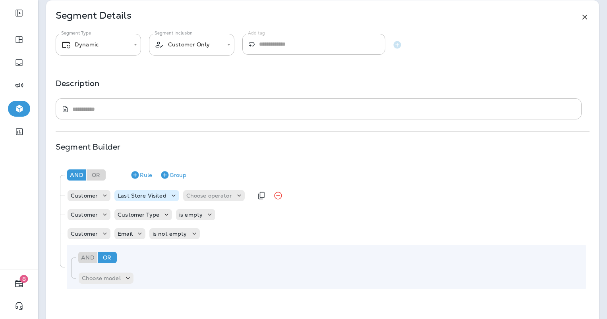
click at [165, 197] on div "Last Store Visited" at bounding box center [141, 196] width 55 height 6
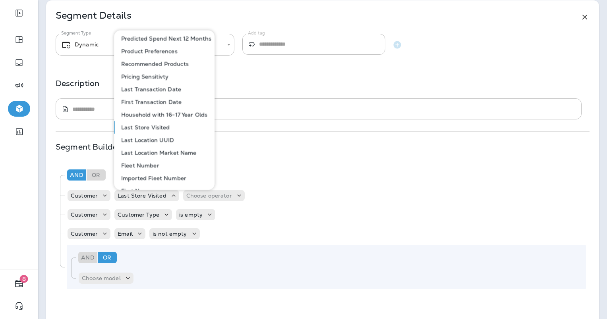
scroll to position [397, 0]
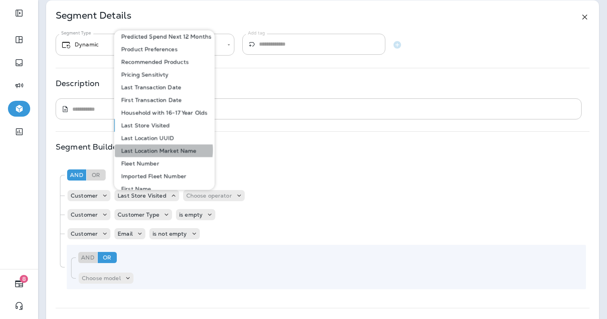
click at [160, 150] on p "Last Location Market Name" at bounding box center [157, 151] width 79 height 6
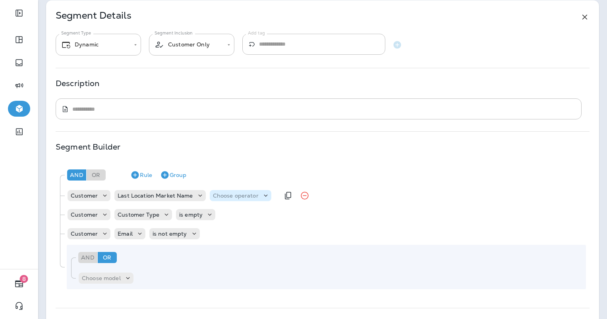
click at [225, 193] on p "Choose operator" at bounding box center [236, 196] width 46 height 6
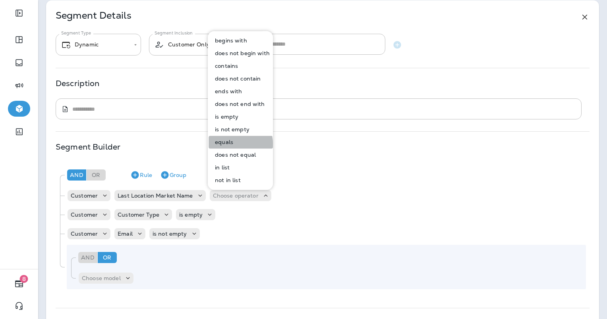
click at [227, 144] on p "equals" at bounding box center [222, 142] width 21 height 6
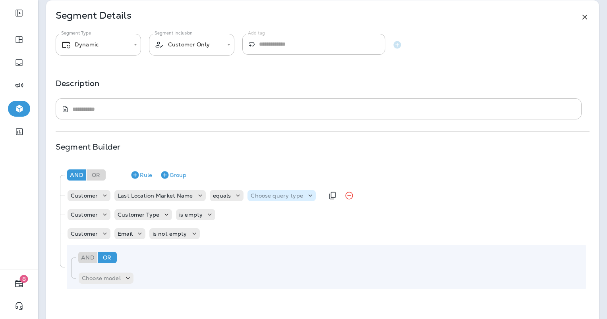
click at [250, 192] on div "Choose query type" at bounding box center [281, 196] width 68 height 8
click at [254, 218] on p "Text" at bounding box center [256, 215] width 15 height 6
click at [308, 199] on input "text" at bounding box center [329, 196] width 79 height 10
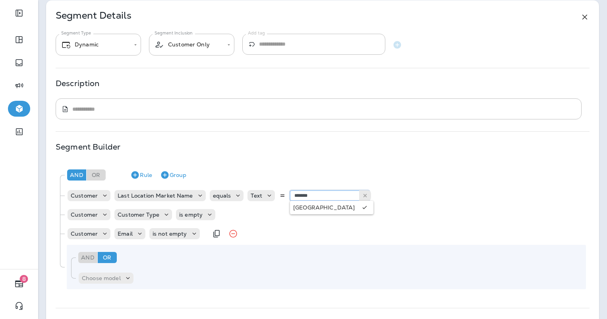
type input "*******"
click at [256, 210] on div "Customer Customer Type is empty" at bounding box center [326, 215] width 519 height 16
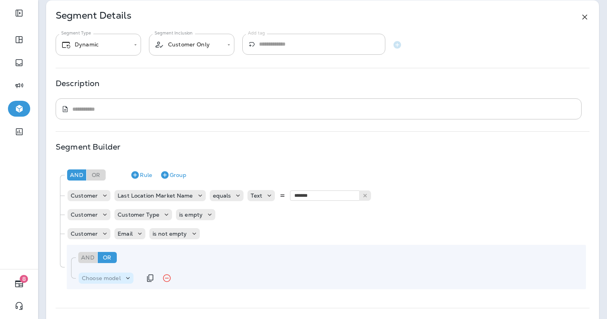
click at [109, 274] on div "Choose model" at bounding box center [106, 278] width 55 height 8
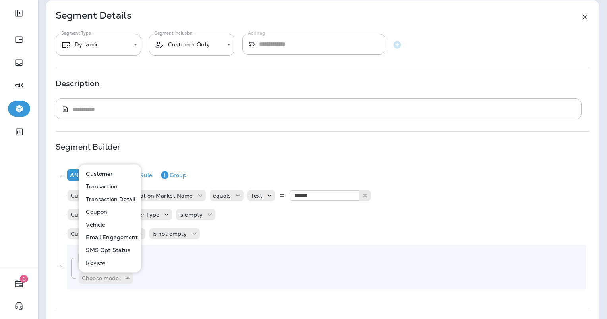
click at [107, 234] on p "Email Engagement" at bounding box center [110, 237] width 55 height 6
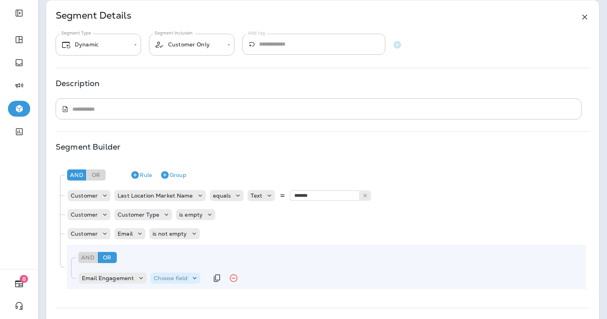
click at [175, 276] on p "Choose field" at bounding box center [171, 278] width 34 height 6
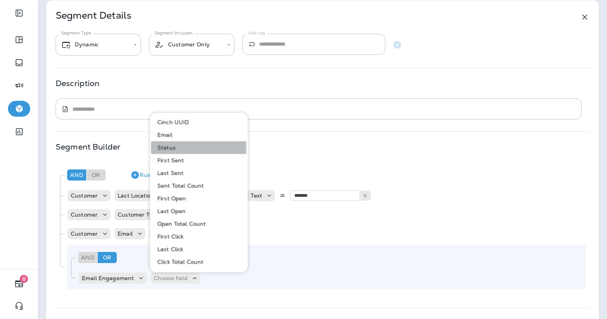
click at [166, 148] on p "Status" at bounding box center [164, 148] width 21 height 6
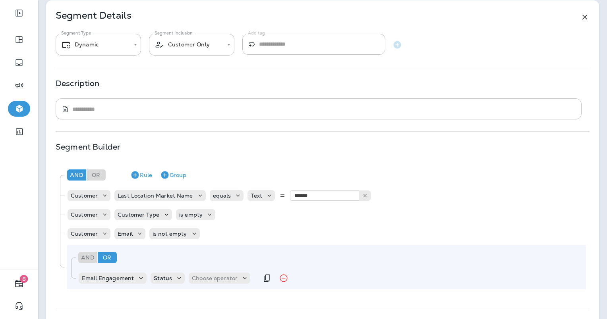
click at [226, 284] on div "Email Engagement Status Choose operator" at bounding box center [168, 278] width 180 height 16
click at [227, 281] on p "Choose operator" at bounding box center [215, 278] width 46 height 6
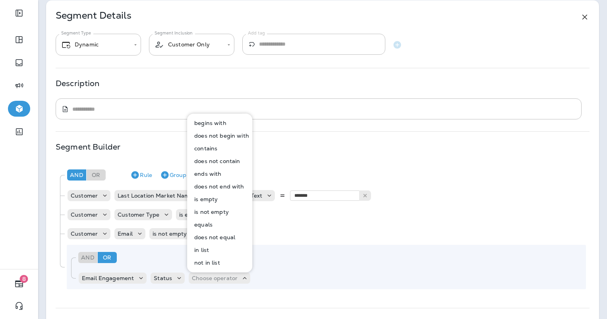
click at [208, 224] on p "equals" at bounding box center [201, 225] width 21 height 6
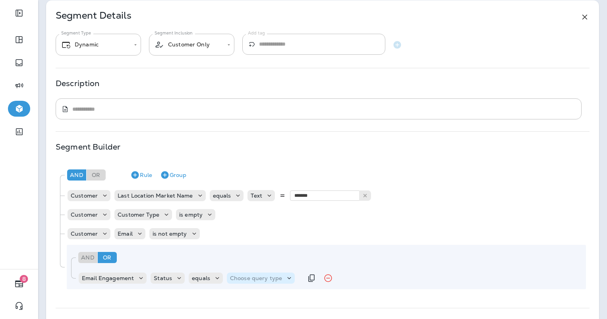
click at [251, 280] on p "Choose query type" at bounding box center [256, 278] width 52 height 6
click at [244, 249] on button "Text" at bounding box center [249, 250] width 46 height 13
click at [286, 276] on input "text" at bounding box center [308, 278] width 79 height 10
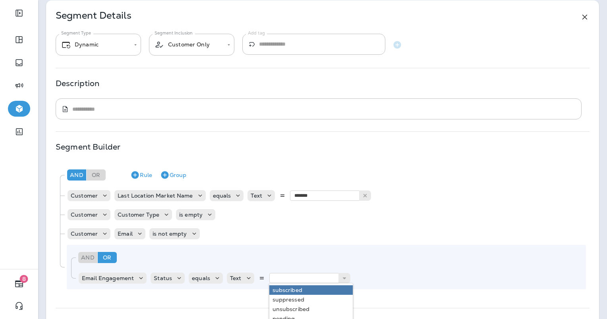
type input "**********"
click at [287, 288] on div "**********" at bounding box center [326, 267] width 519 height 44
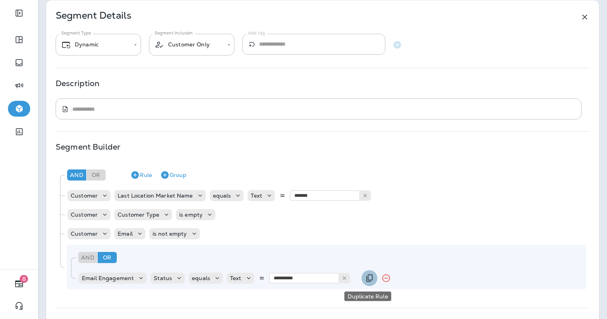
click at [369, 279] on icon "Duplicate Rule" at bounding box center [370, 279] width 10 height 10
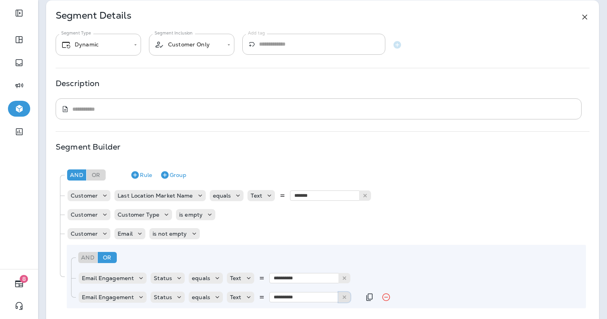
click at [342, 297] on icon at bounding box center [345, 298] width 6 height 6
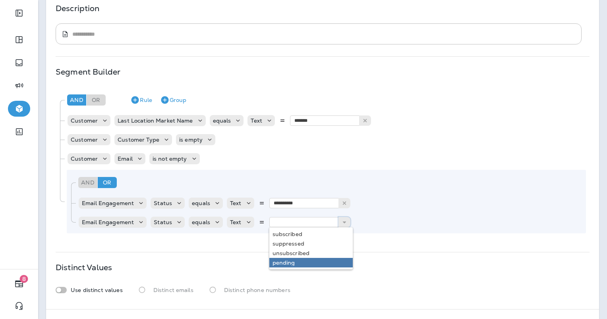
scroll to position [112, 0]
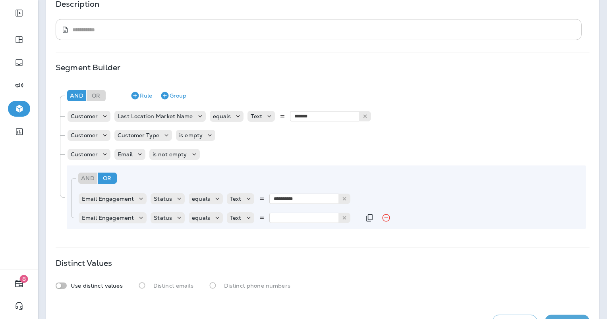
type input "*******"
click at [286, 258] on div "**********" at bounding box center [322, 113] width 553 height 384
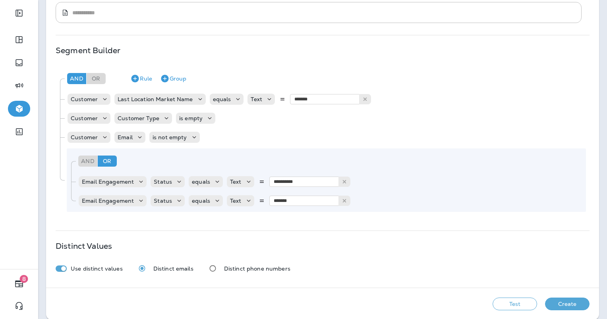
scroll to position [138, 0]
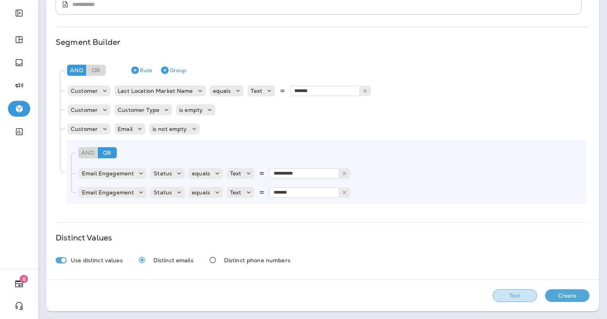
click at [505, 296] on button "Test" at bounding box center [514, 296] width 44 height 13
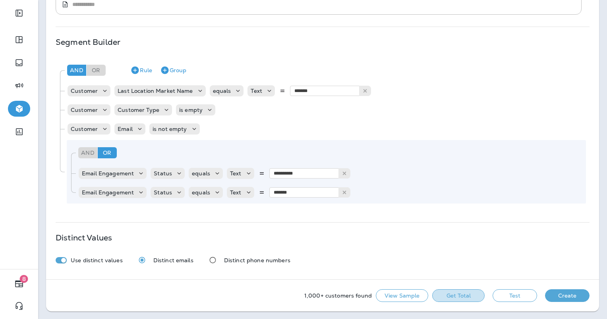
click at [460, 299] on button "Get Total" at bounding box center [458, 296] width 52 height 13
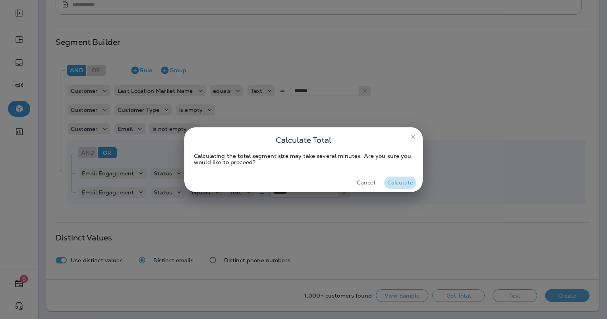
click at [394, 181] on button "Calculate" at bounding box center [400, 183] width 32 height 12
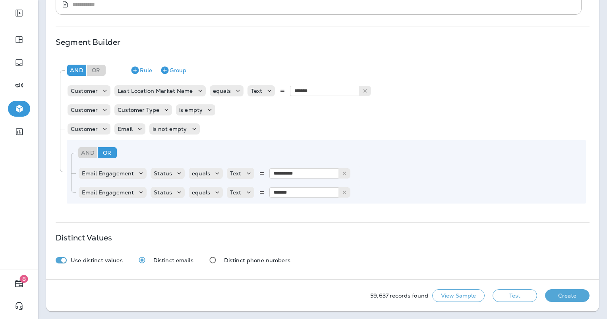
click at [222, 58] on div "**********" at bounding box center [322, 132] width 533 height 149
click at [556, 295] on button "Create" at bounding box center [567, 296] width 44 height 13
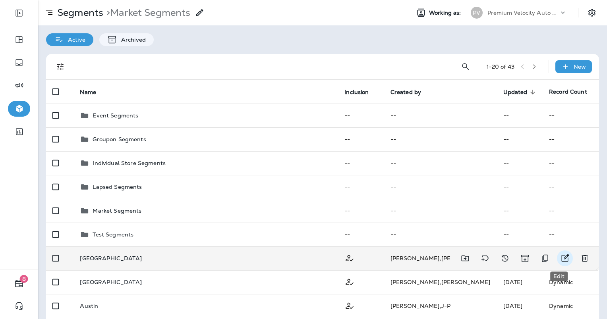
click at [562, 257] on icon "Edit" at bounding box center [565, 259] width 10 height 10
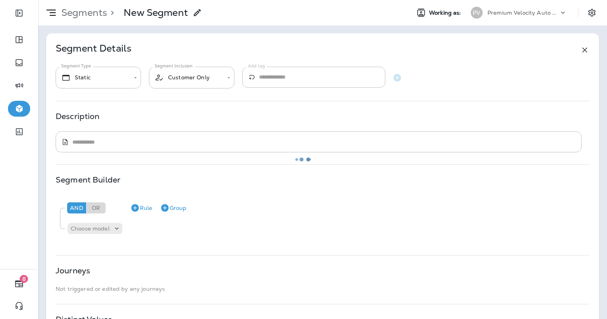
type input "*******"
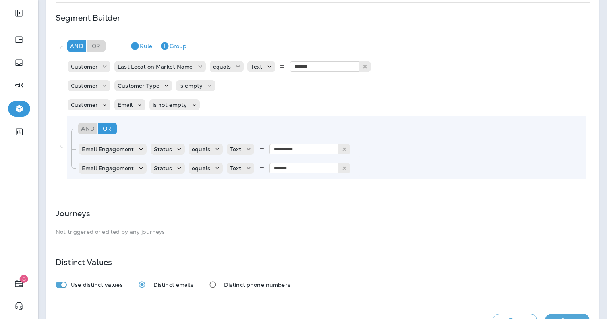
scroll to position [187, 0]
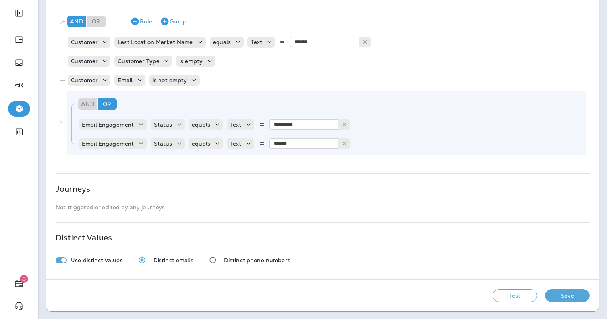
click at [564, 299] on button "Save" at bounding box center [567, 296] width 44 height 13
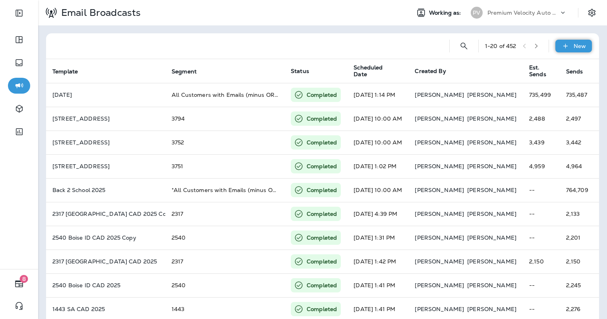
click at [573, 46] on p "New" at bounding box center [579, 46] width 12 height 6
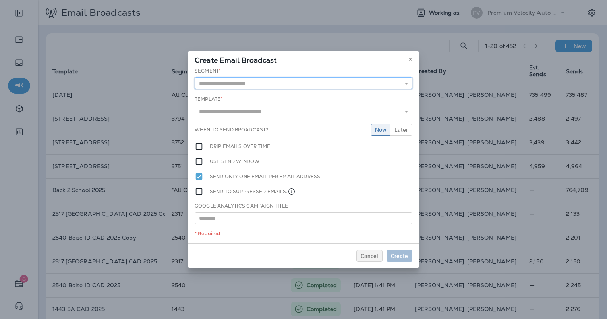
click at [279, 86] on input "text" at bounding box center [304, 83] width 218 height 12
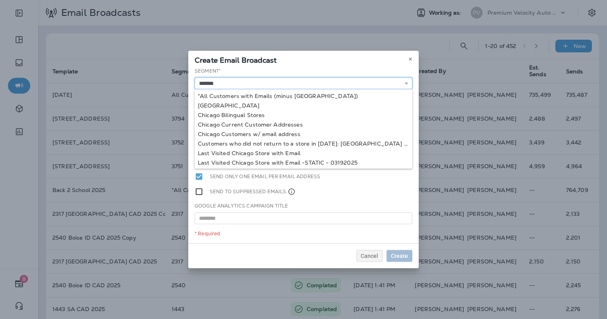
type input "*******"
click at [220, 106] on div "Segment * ******* *All Customers with Emails (minus [GEOGRAPHIC_DATA]) [GEOGRAP…" at bounding box center [303, 156] width 230 height 176
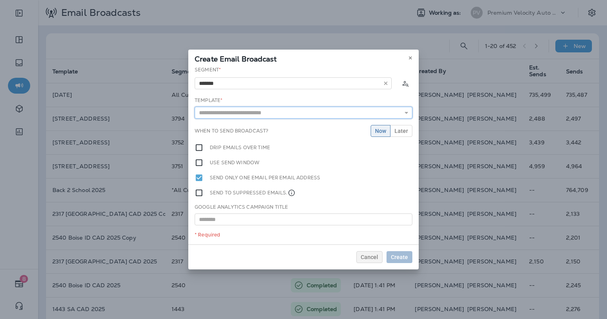
click at [220, 111] on input "text" at bounding box center [304, 113] width 218 height 12
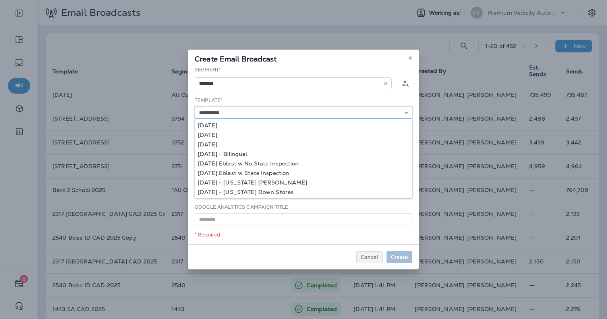
type input "**********"
click at [259, 152] on div "**********" at bounding box center [303, 155] width 230 height 178
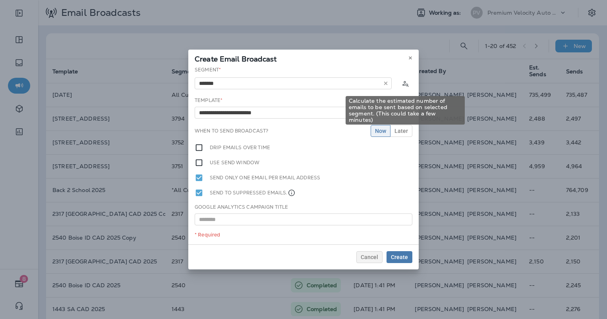
click at [405, 83] on icon "Calculate the estimated number of emails to be sent based on selected segment. …" at bounding box center [405, 83] width 8 height 8
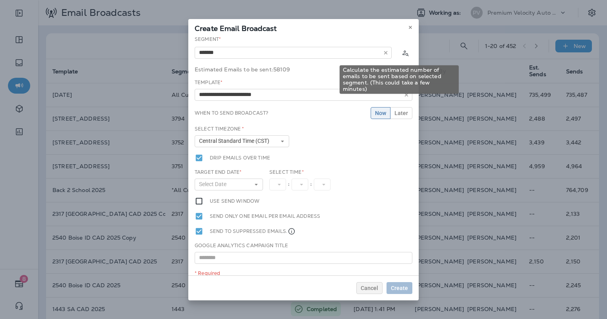
click at [401, 50] on icon "Calculate the estimated number of emails to be sent based on selected segment. …" at bounding box center [405, 53] width 8 height 8
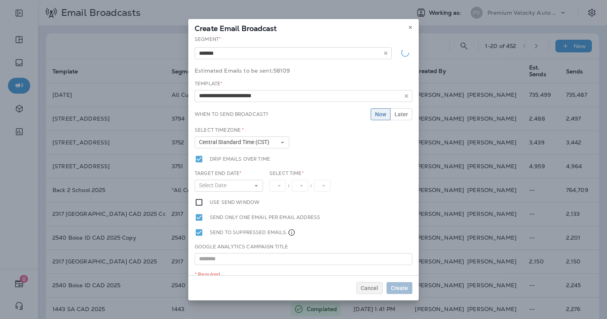
click at [336, 112] on div "When to send broadcast? Now Later" at bounding box center [304, 114] width 218 height 12
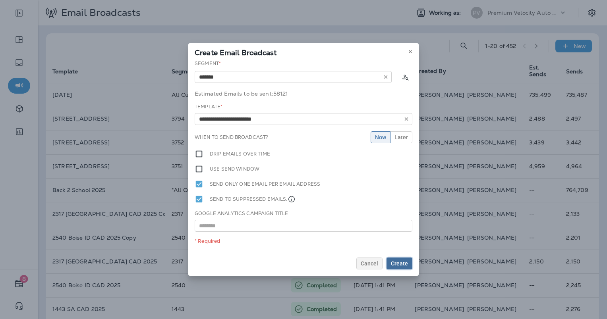
click at [402, 265] on span "Create" at bounding box center [399, 264] width 17 height 6
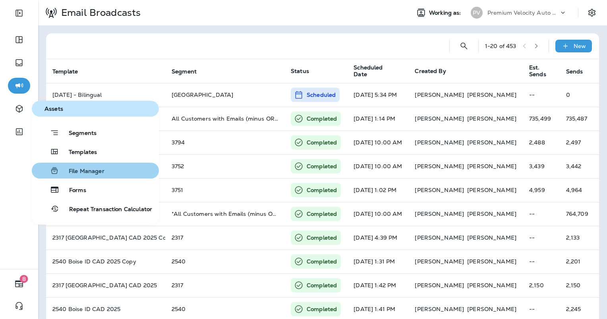
click at [83, 174] on span "File Manager" at bounding box center [81, 172] width 45 height 8
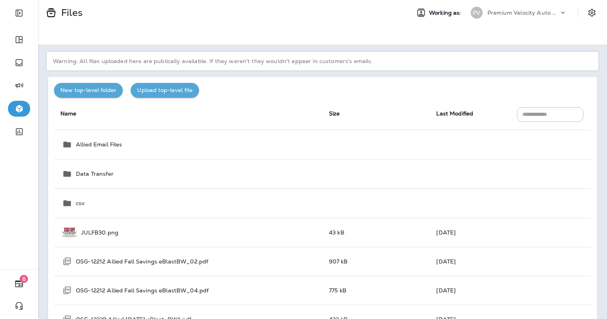
click at [159, 87] on button "Upload top-level file" at bounding box center [165, 90] width 68 height 15
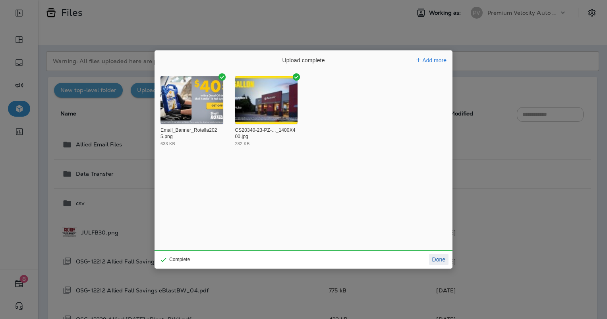
click at [445, 257] on button "Done" at bounding box center [438, 259] width 19 height 11
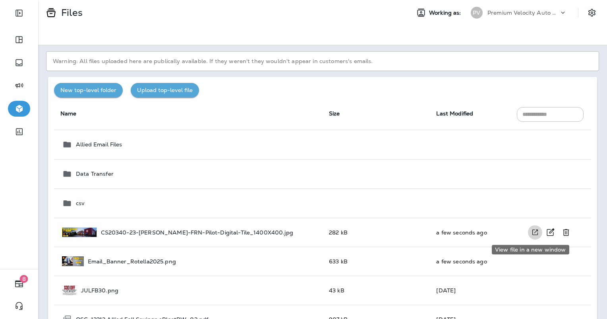
click at [531, 230] on icon "View file in a new window" at bounding box center [535, 232] width 8 height 8
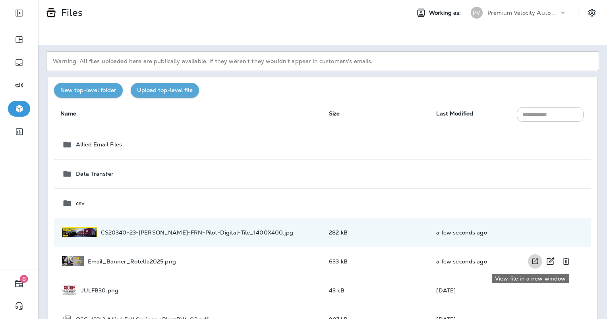
click at [531, 260] on icon "View file in a new window" at bounding box center [535, 261] width 8 height 8
